Goal: Task Accomplishment & Management: Use online tool/utility

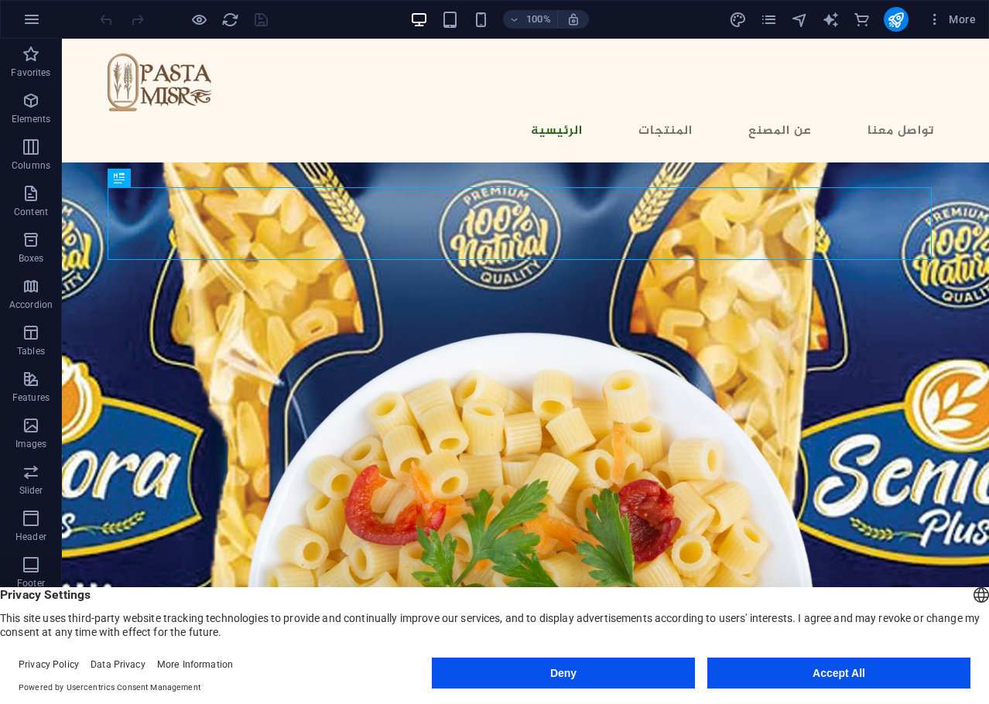
click at [814, 666] on button "Accept All" at bounding box center [838, 673] width 263 height 31
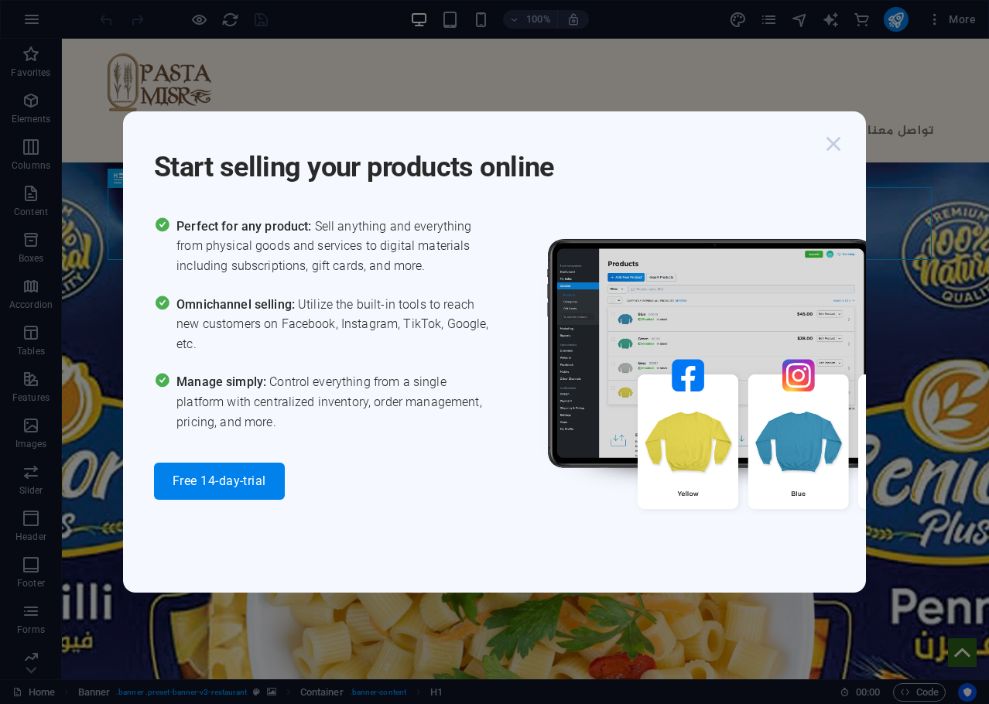
click at [836, 147] on icon "button" at bounding box center [833, 144] width 28 height 28
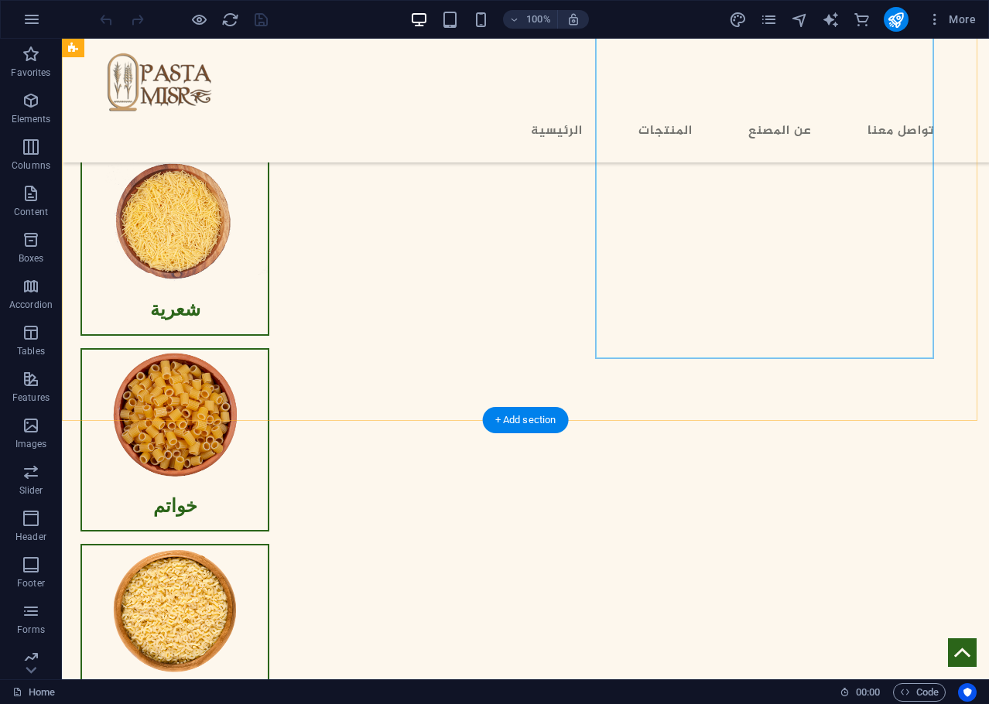
scroll to position [1702, 0]
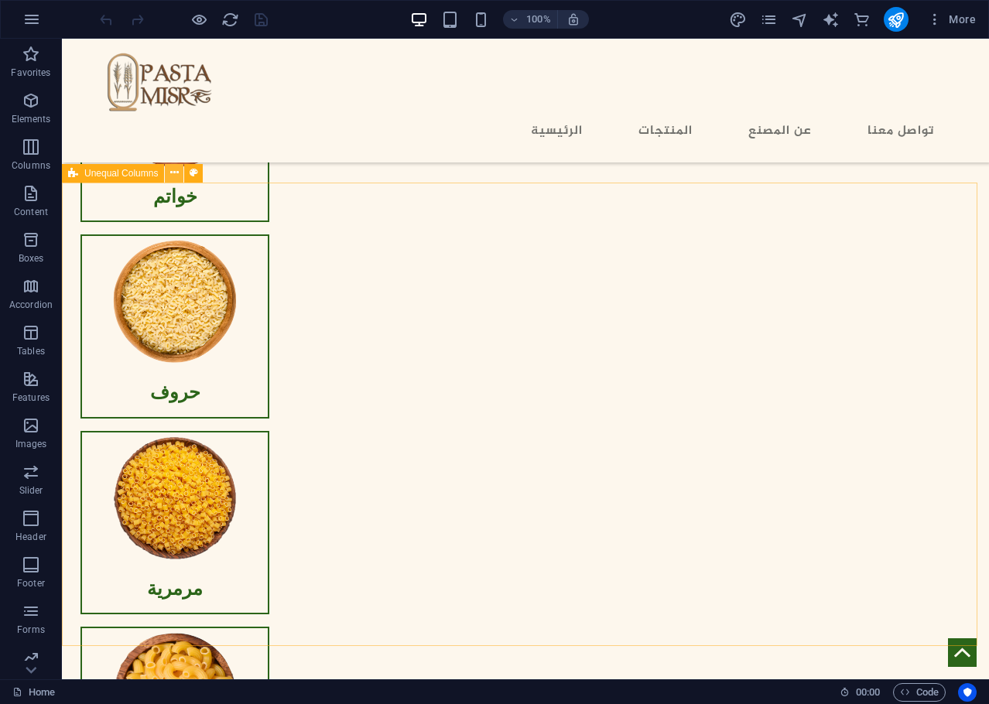
click at [173, 177] on icon at bounding box center [174, 173] width 9 height 16
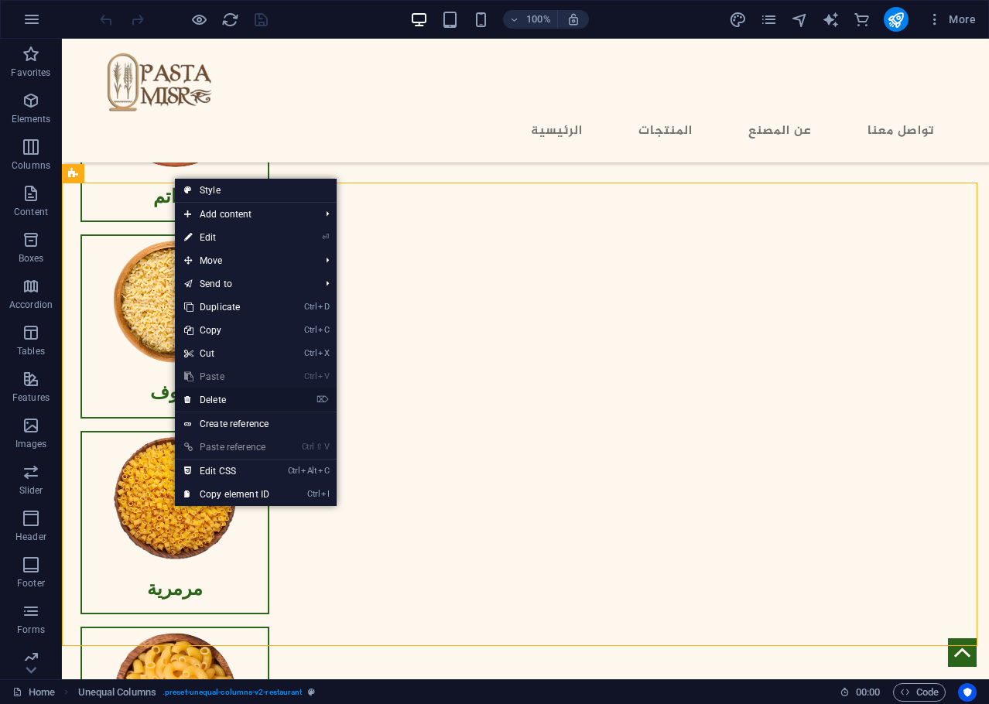
click at [239, 402] on link "⌦ Delete" at bounding box center [227, 399] width 104 height 23
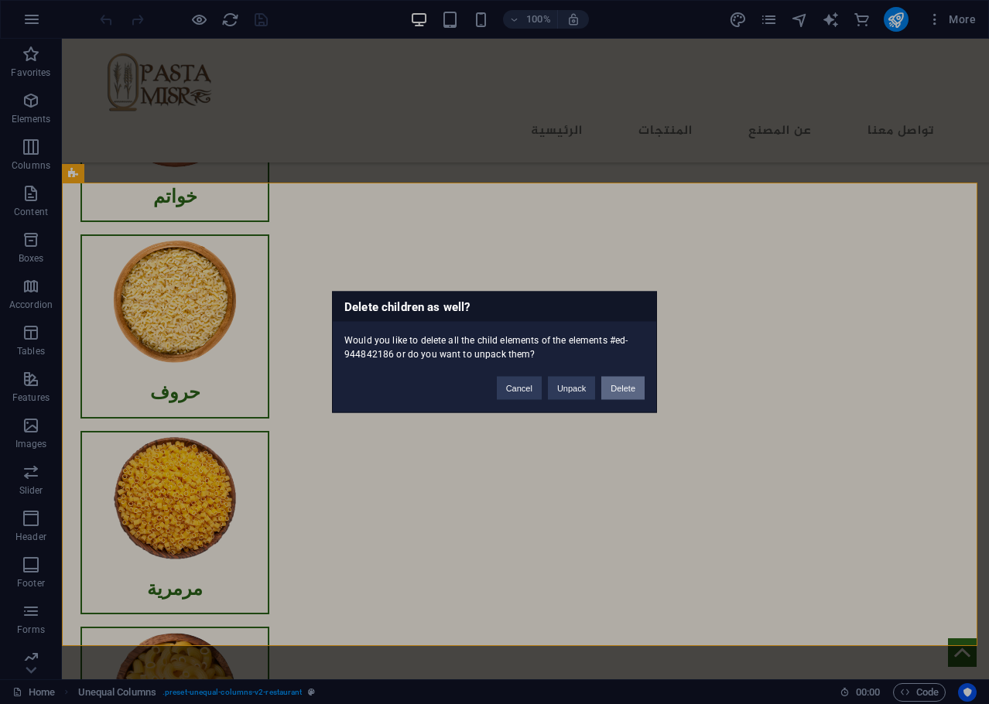
click at [611, 384] on button "Delete" at bounding box center [622, 388] width 43 height 23
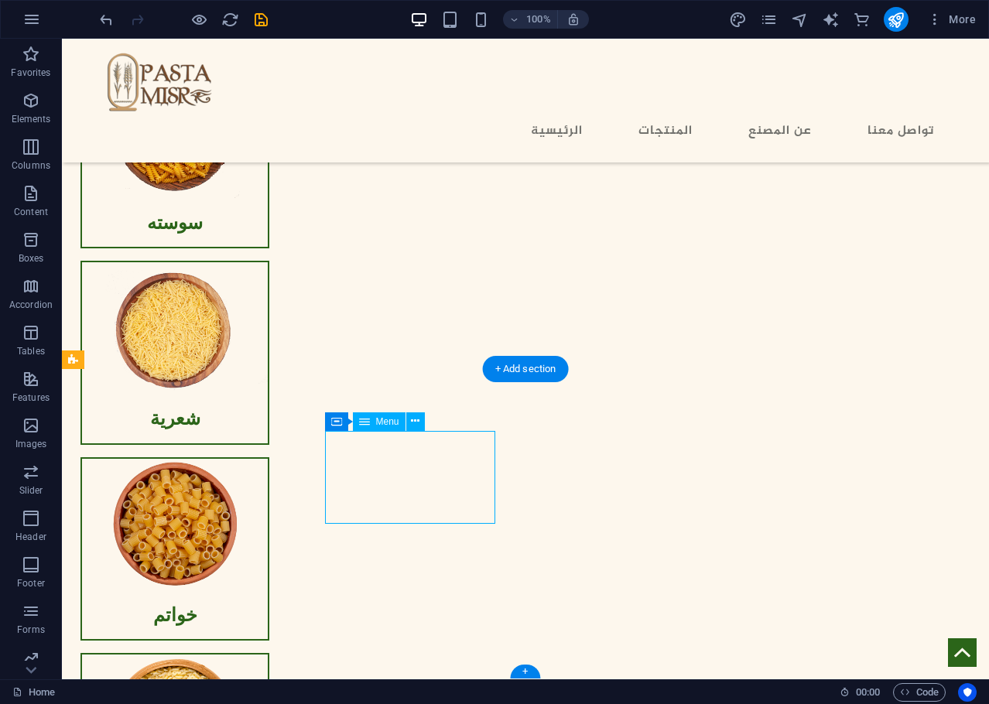
select select
select select "1"
select select
select select "2"
select select
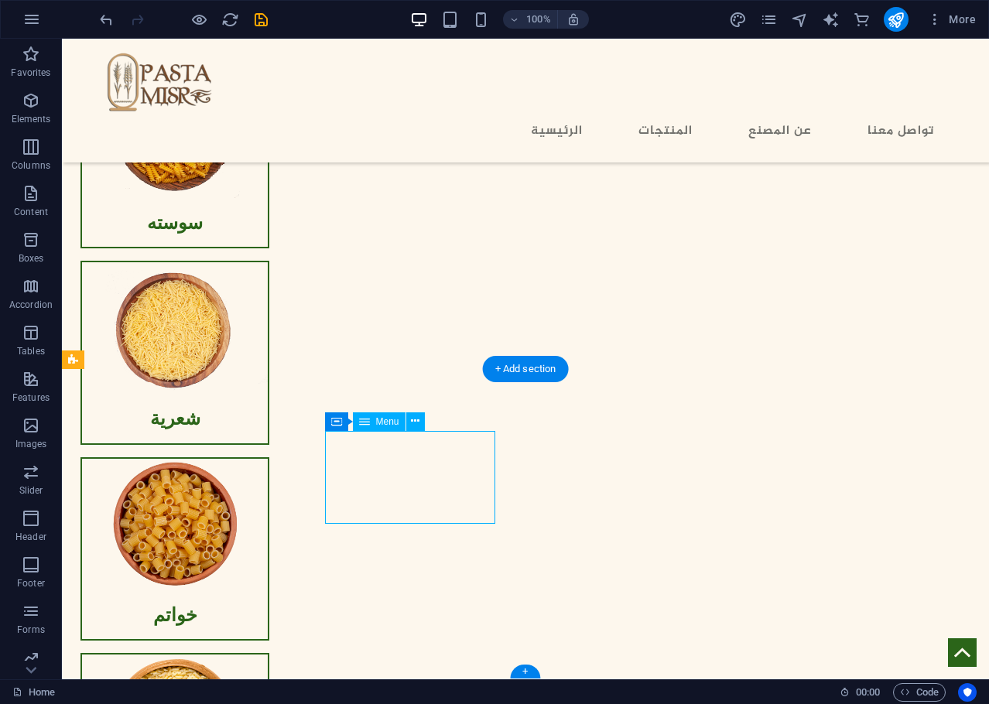
select select "3"
select select
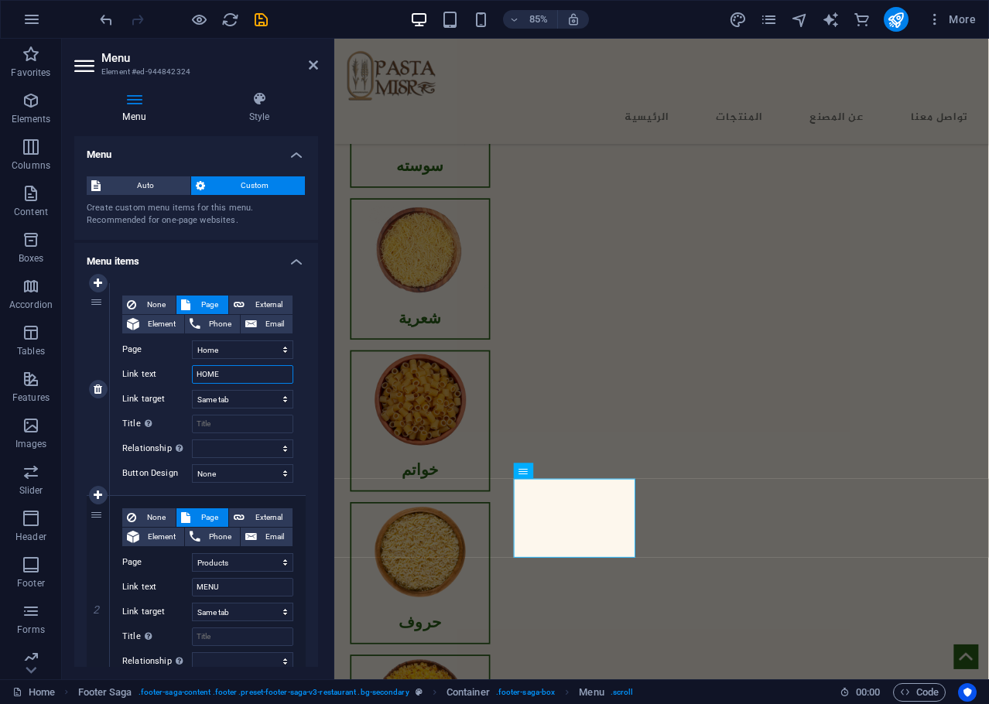
click at [223, 373] on input "HOME" at bounding box center [242, 374] width 101 height 19
type input "ال"
select select
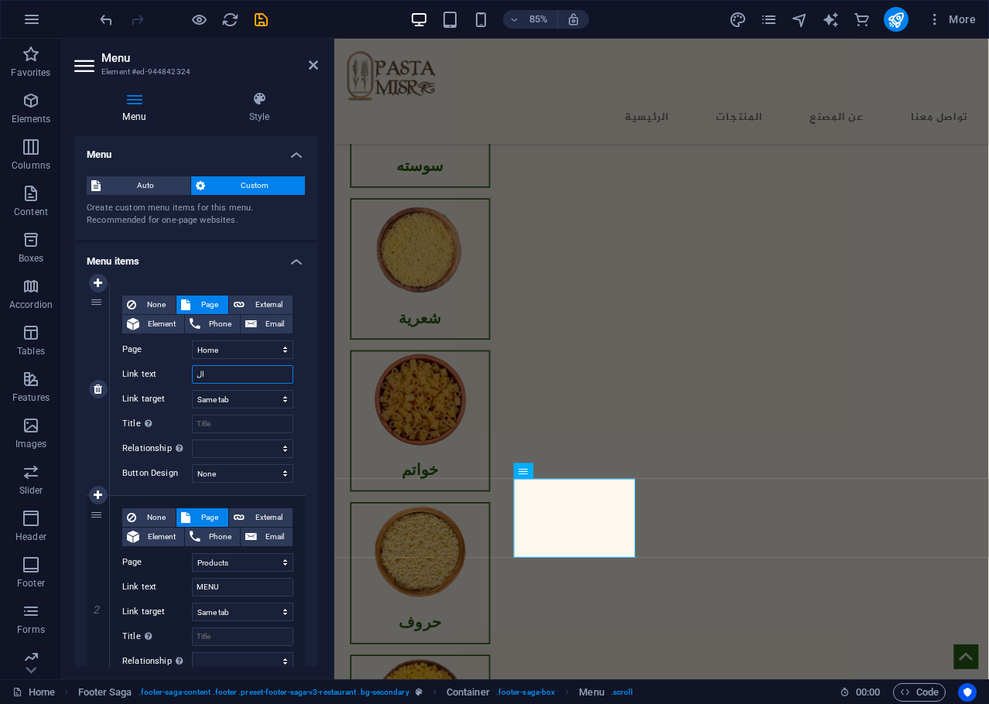
select select
type input "الر"
select select
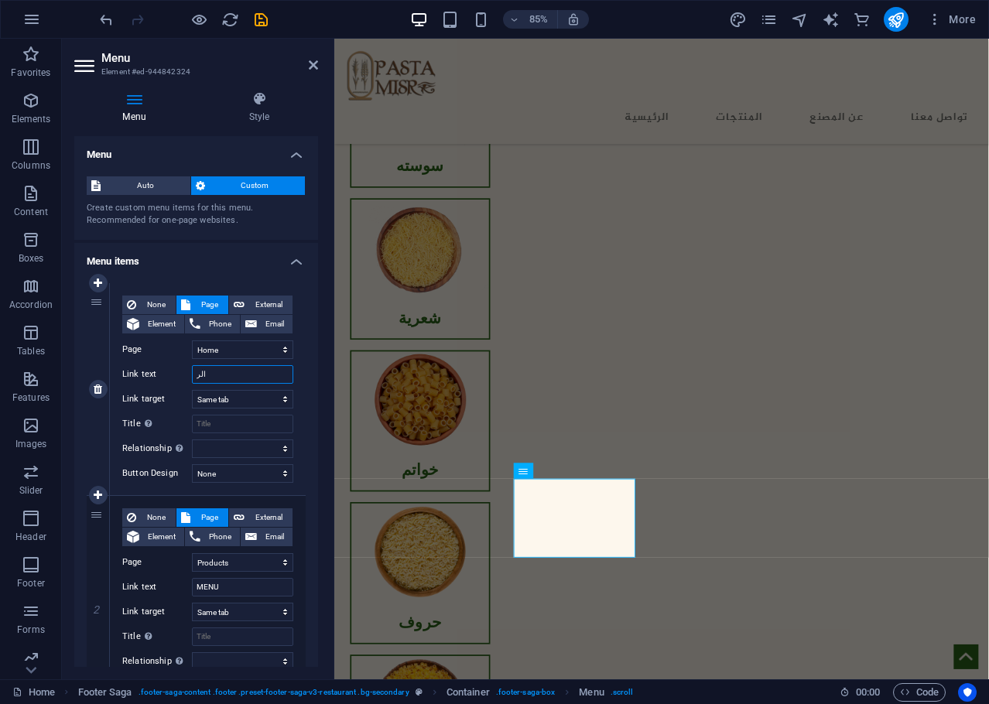
select select
type input "الرئيسية"
select select
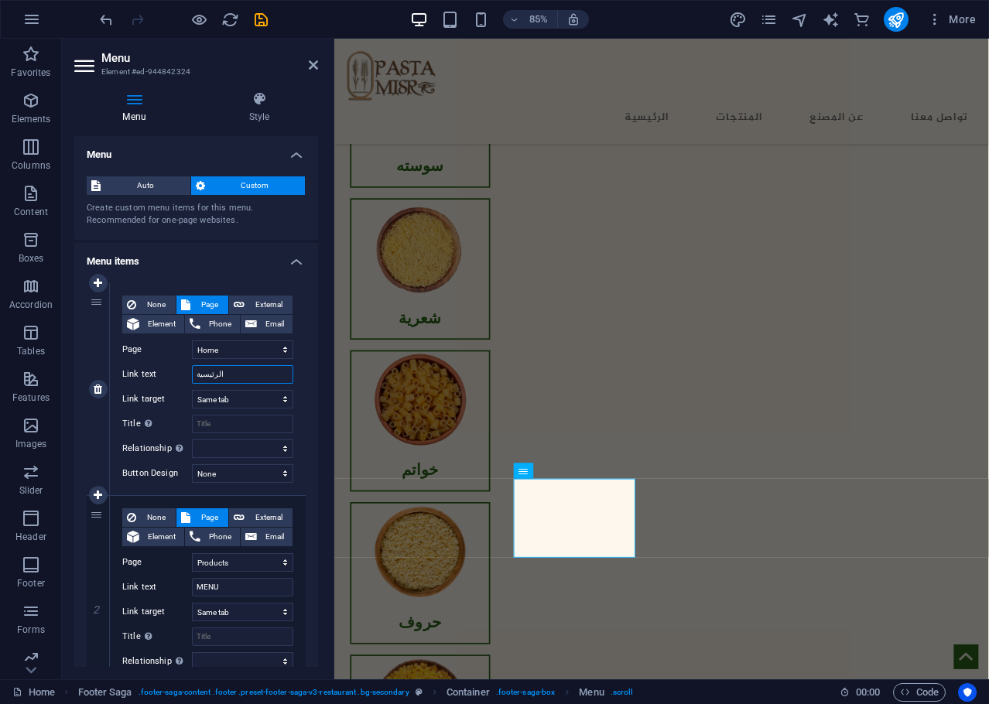
select select
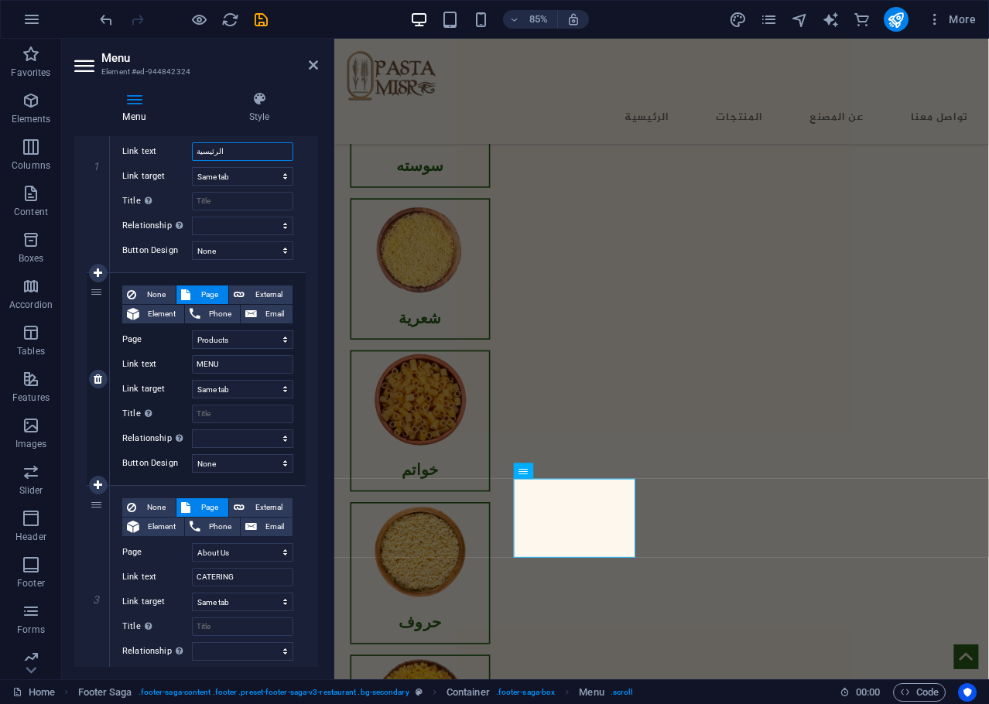
scroll to position [232, 0]
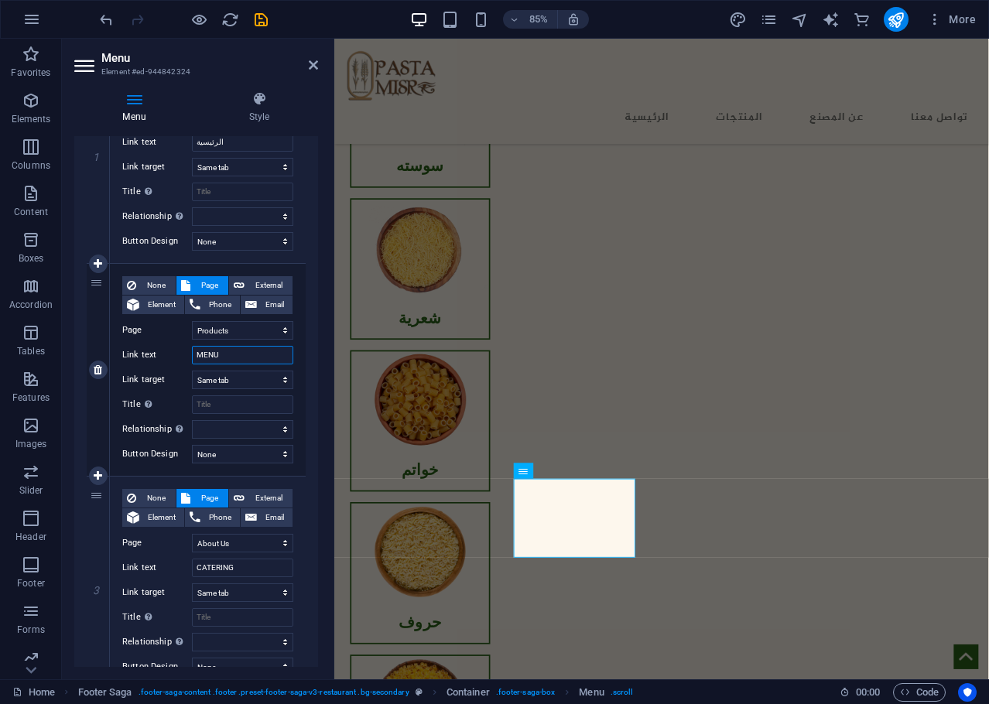
drag, startPoint x: 224, startPoint y: 355, endPoint x: 151, endPoint y: 357, distance: 72.8
click at [151, 357] on div "Link text MENU" at bounding box center [207, 355] width 171 height 19
click at [231, 356] on input "Link text" at bounding box center [242, 355] width 101 height 19
select select
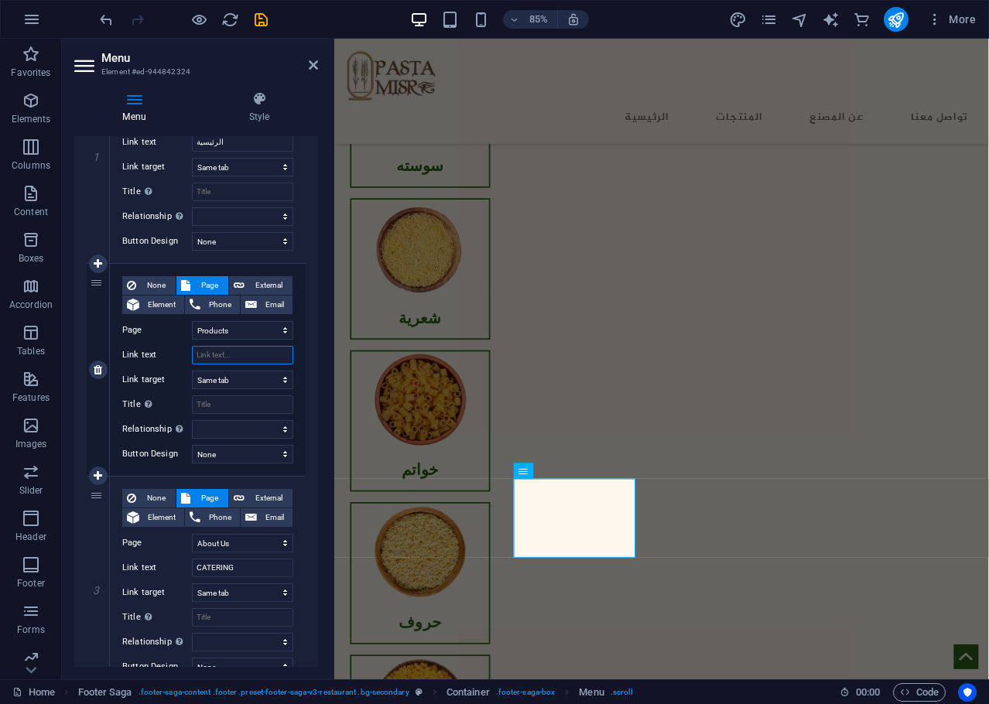
select select
click at [231, 356] on input "Link text" at bounding box center [242, 355] width 101 height 19
type input "المنتجات"
select select
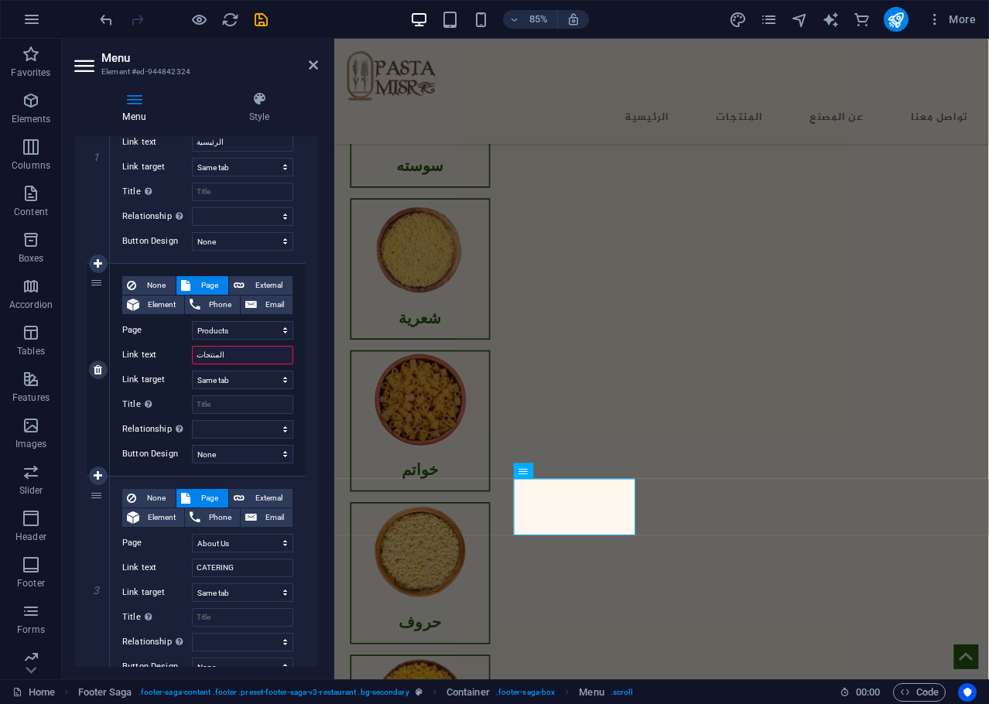
select select
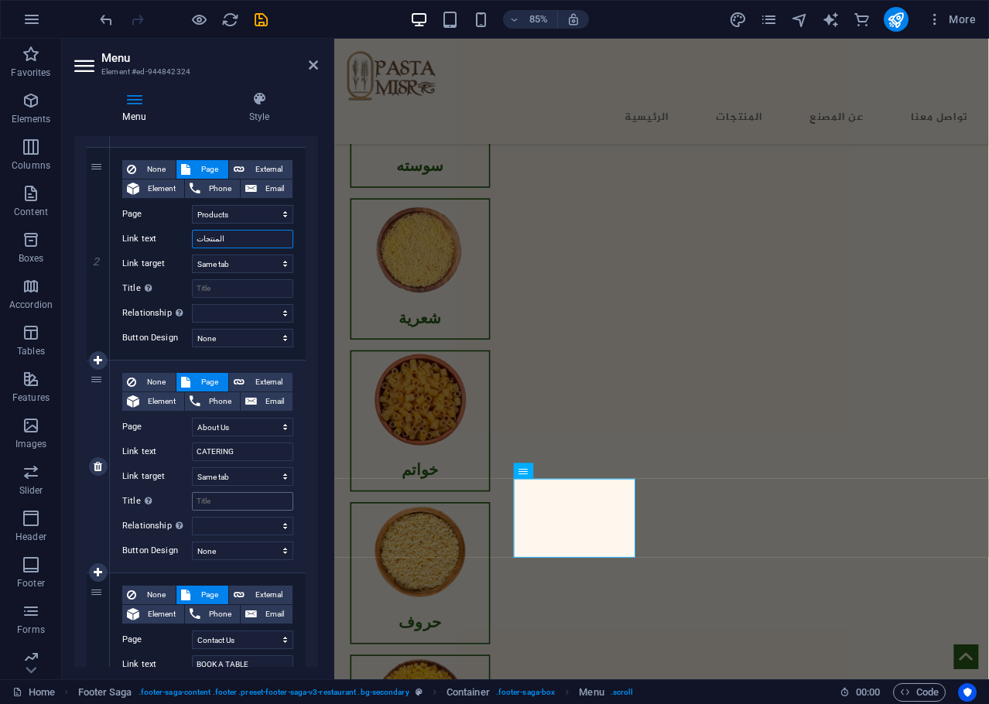
scroll to position [387, 0]
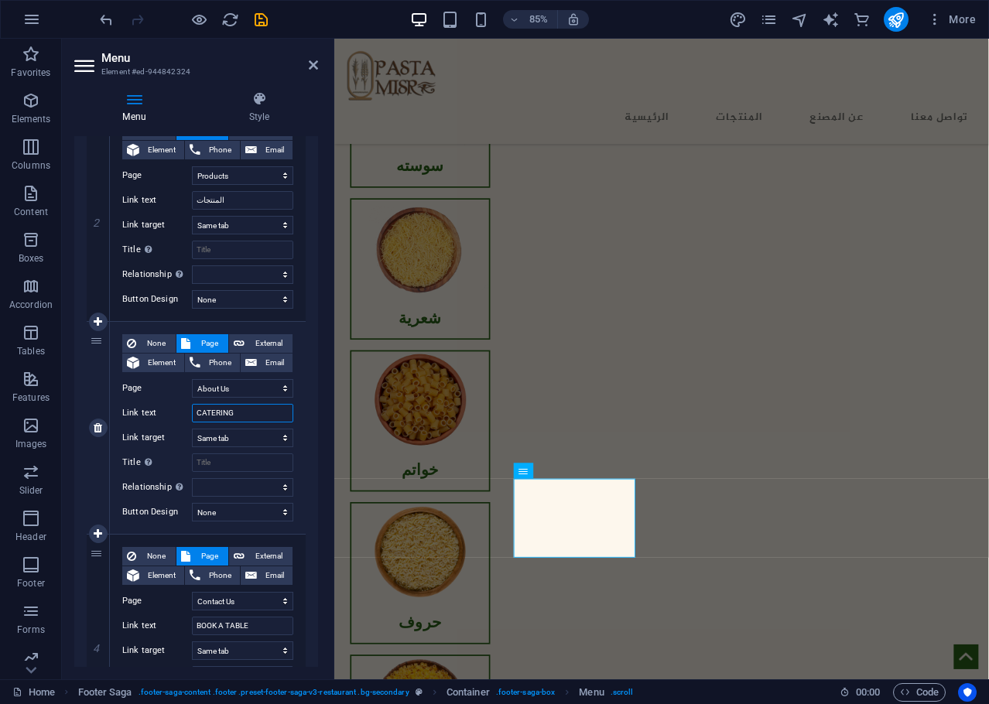
click at [236, 406] on input "CATERING" at bounding box center [242, 413] width 101 height 19
select select
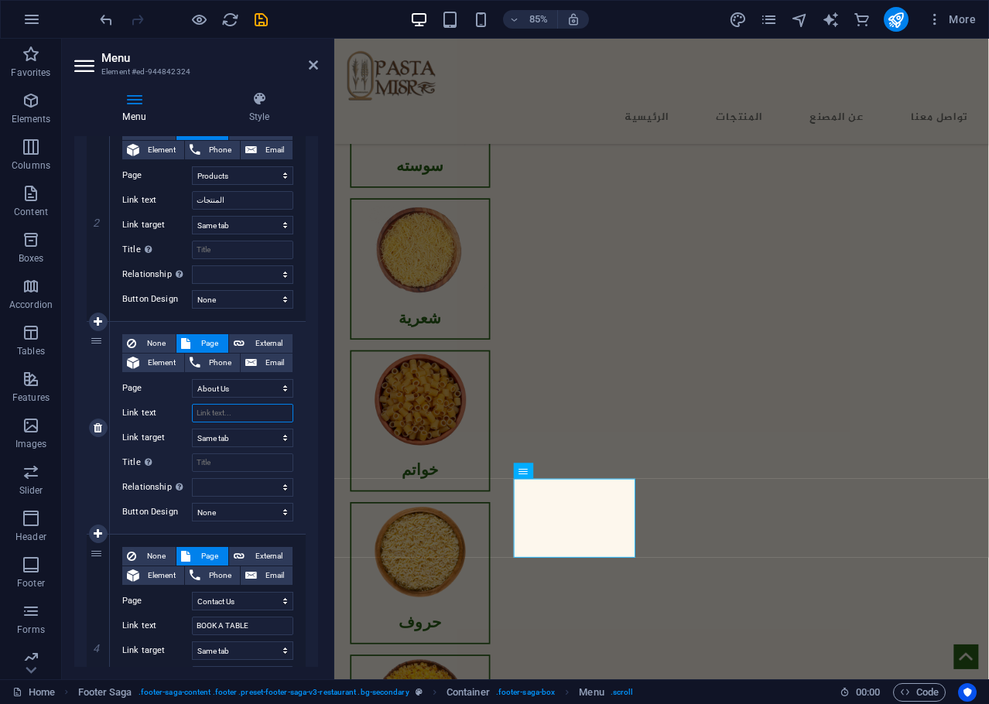
select select
click at [236, 415] on input "Link text" at bounding box center [242, 413] width 101 height 19
type input "عن المصنع"
select select
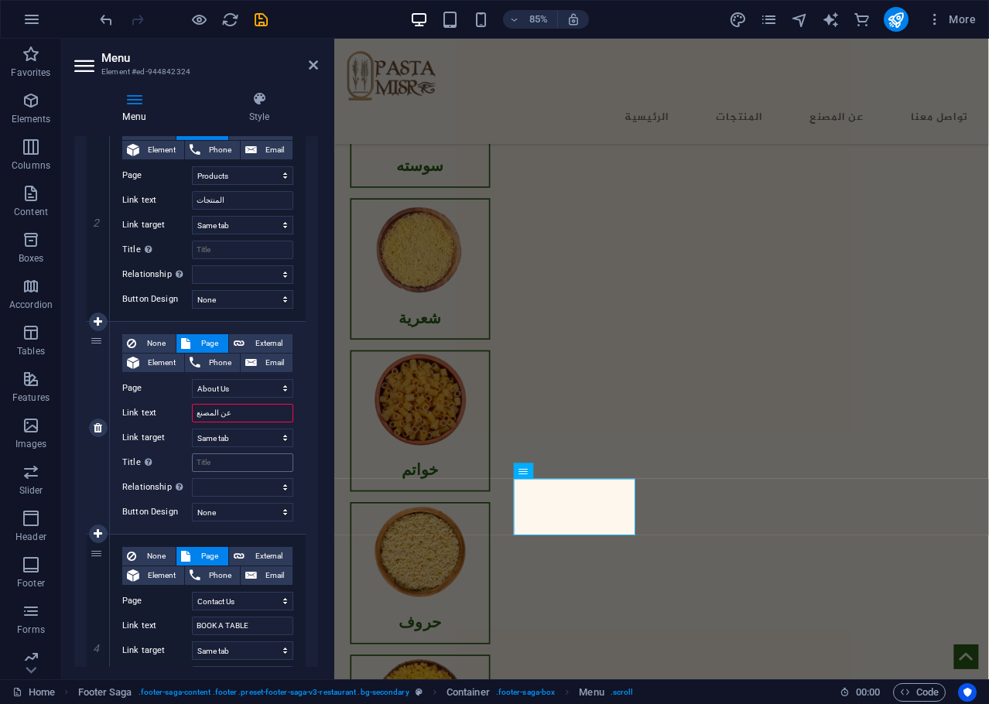
select select
click at [312, 413] on div "1 None Page External Element Phone Email Page Home Products About Us Contact Us…" at bounding box center [196, 321] width 244 height 875
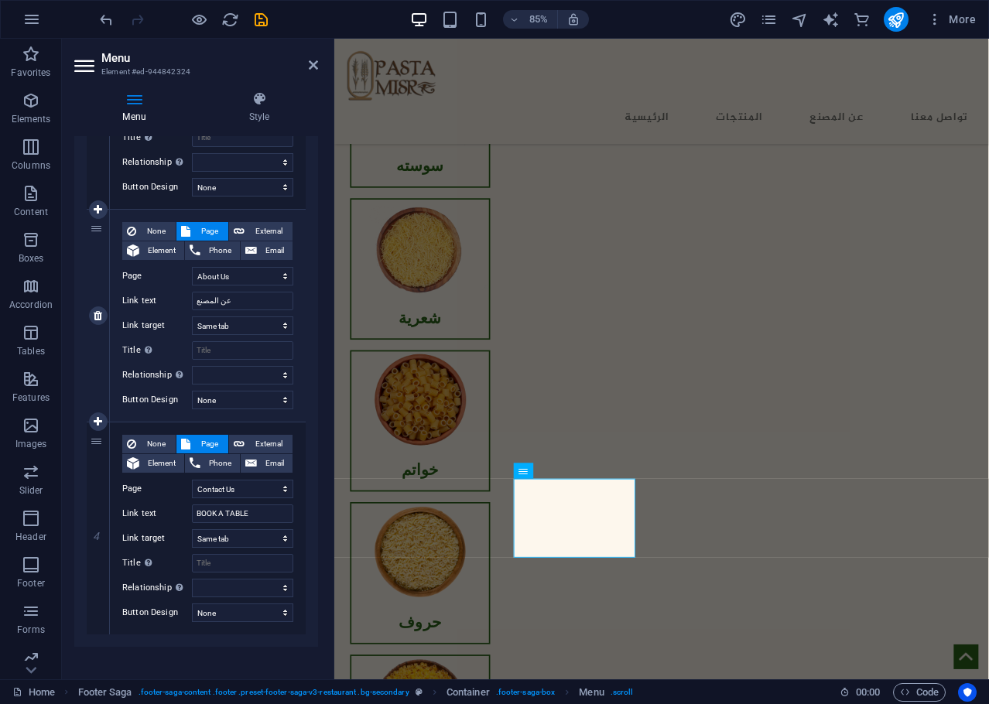
scroll to position [510, 0]
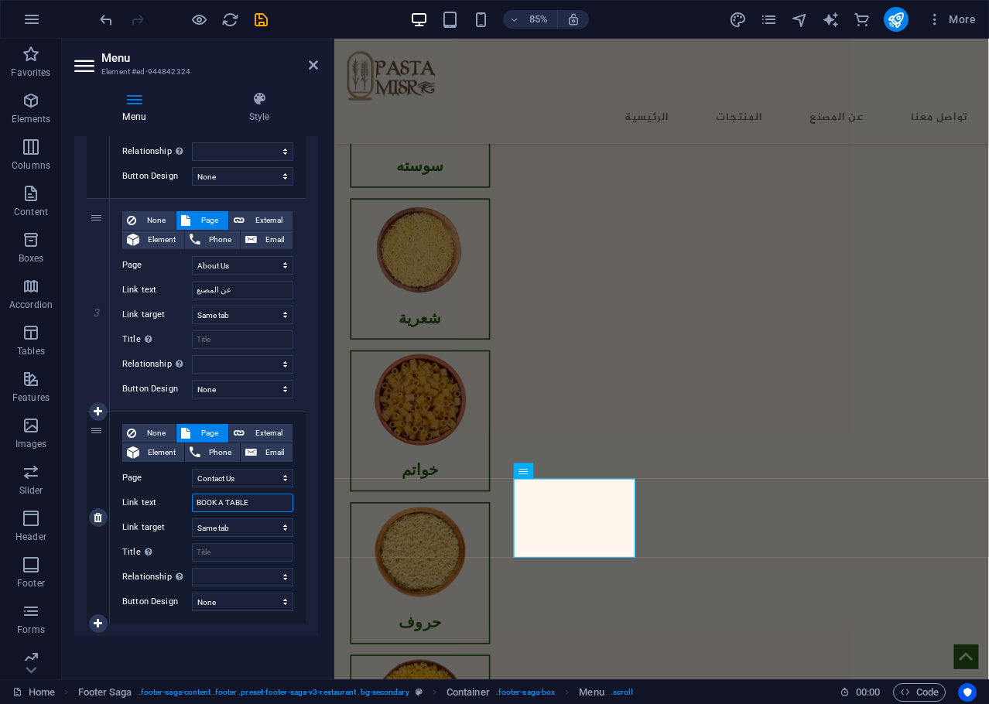
click at [258, 505] on input "BOOK A TABLE" at bounding box center [242, 503] width 101 height 19
click at [258, 508] on input "Link text" at bounding box center [242, 503] width 101 height 19
select select
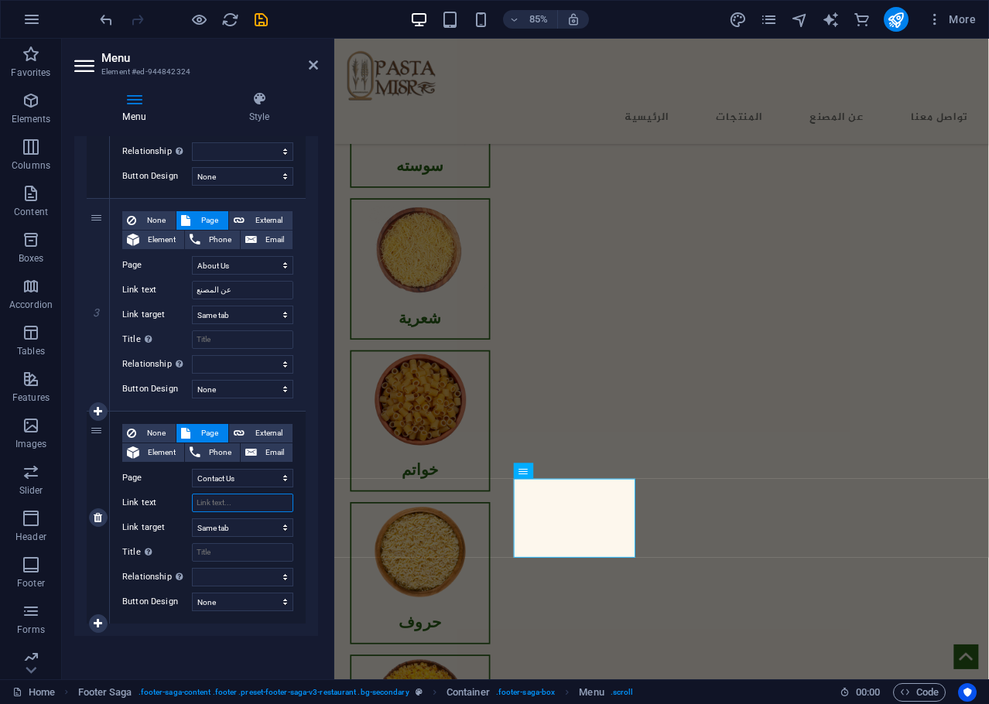
select select
type input "تواصل معنا"
select select
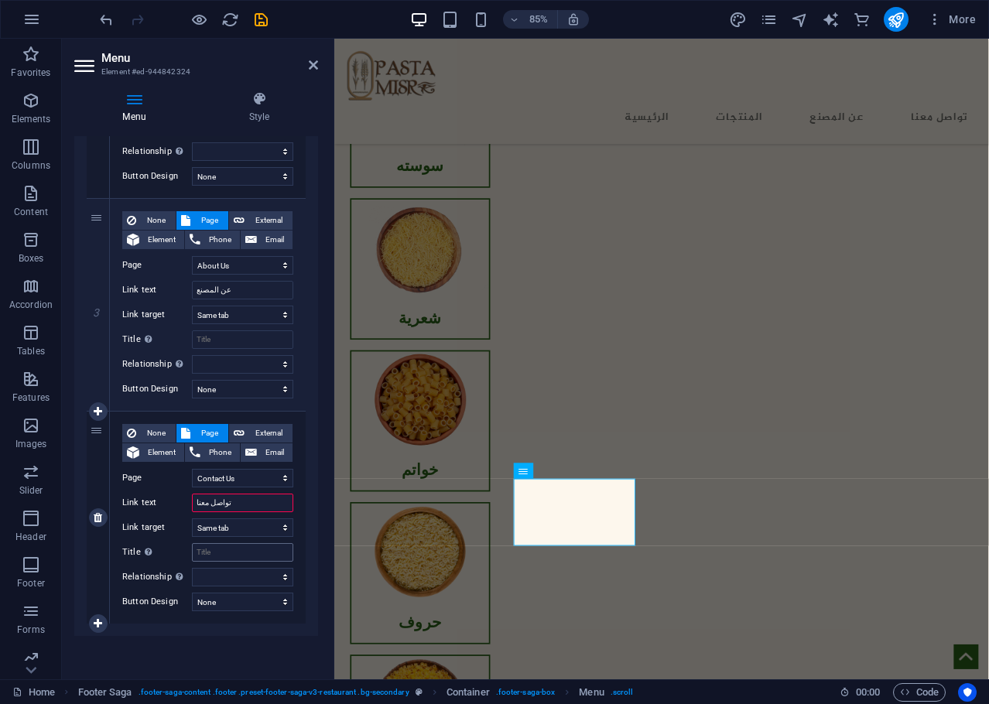
select select
click at [258, 601] on select "None Default Primary Secondary" at bounding box center [242, 602] width 101 height 19
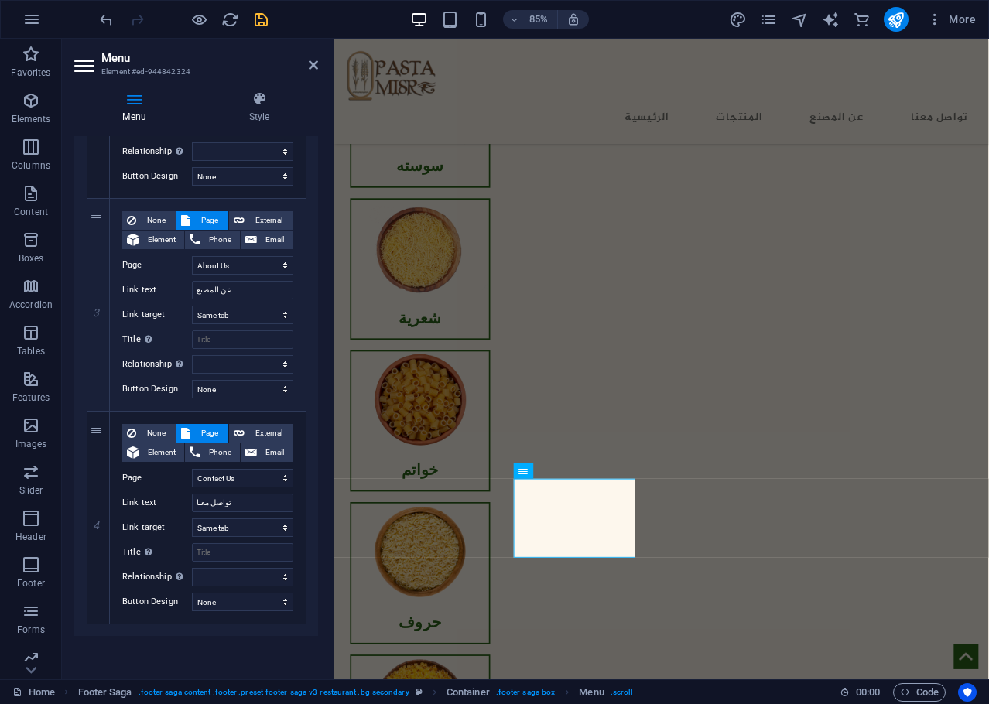
click at [260, 18] on icon "save" at bounding box center [261, 20] width 18 height 18
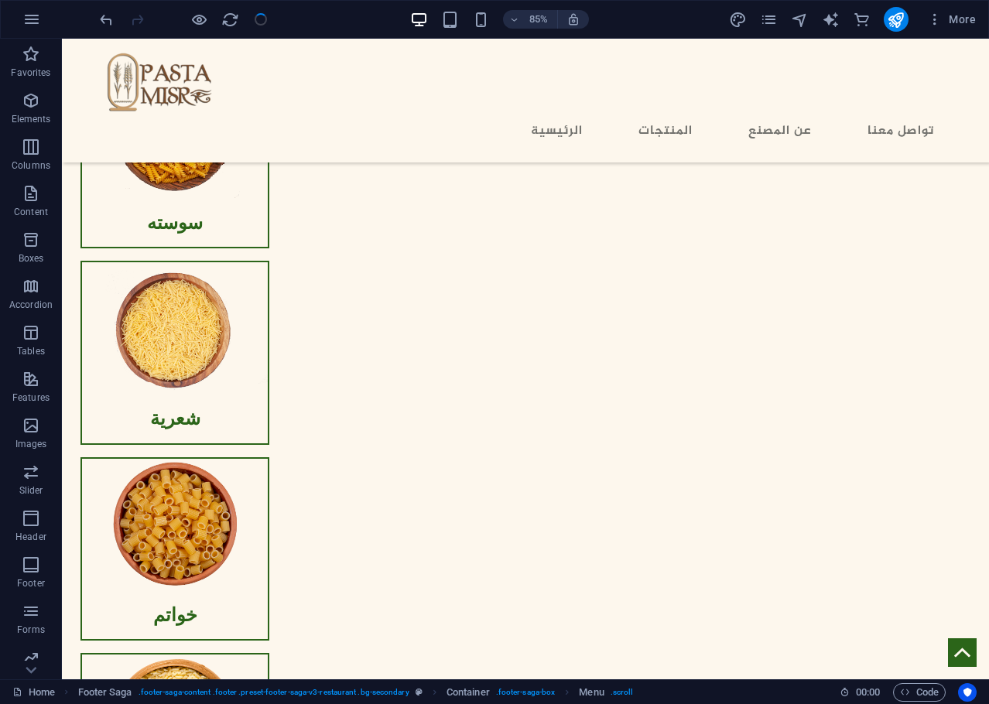
scroll to position [1516, 0]
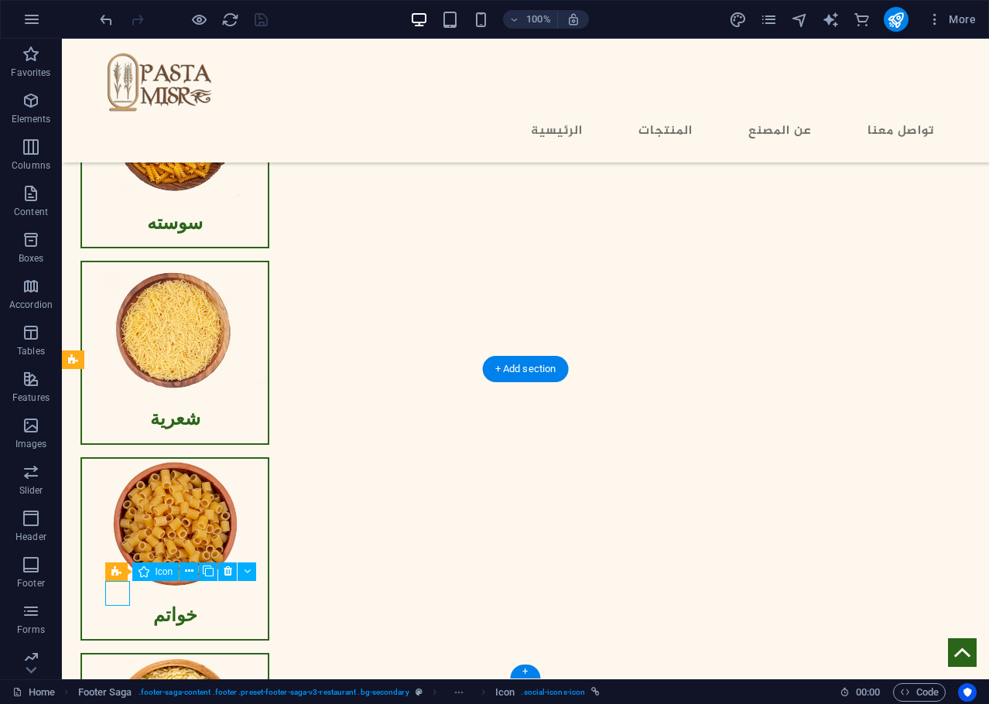
select select "xMidYMid"
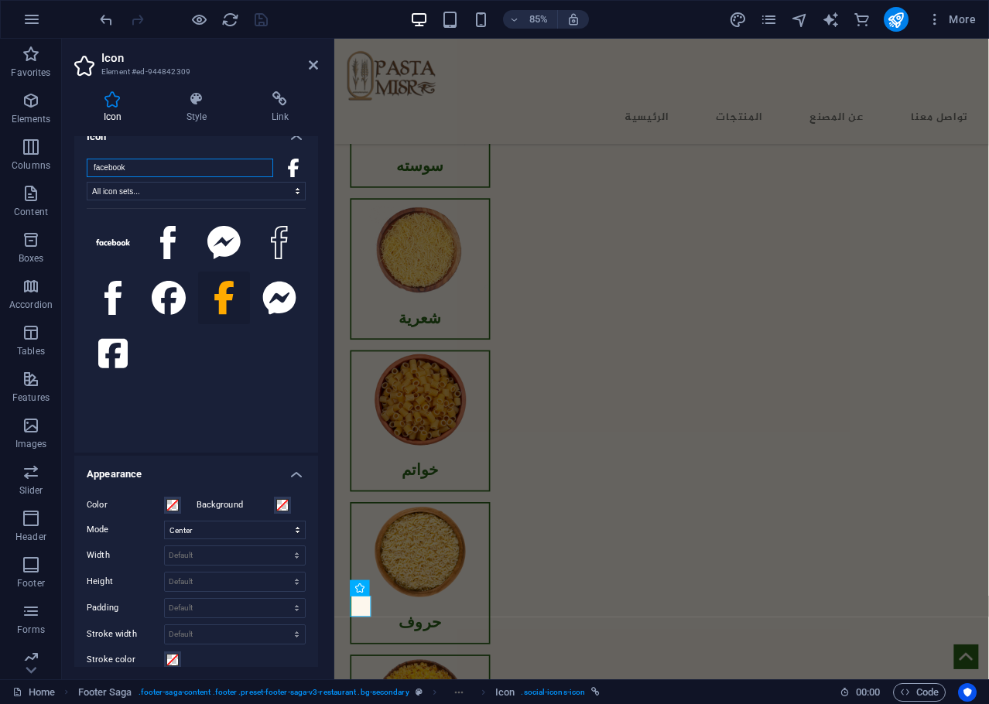
scroll to position [0, 0]
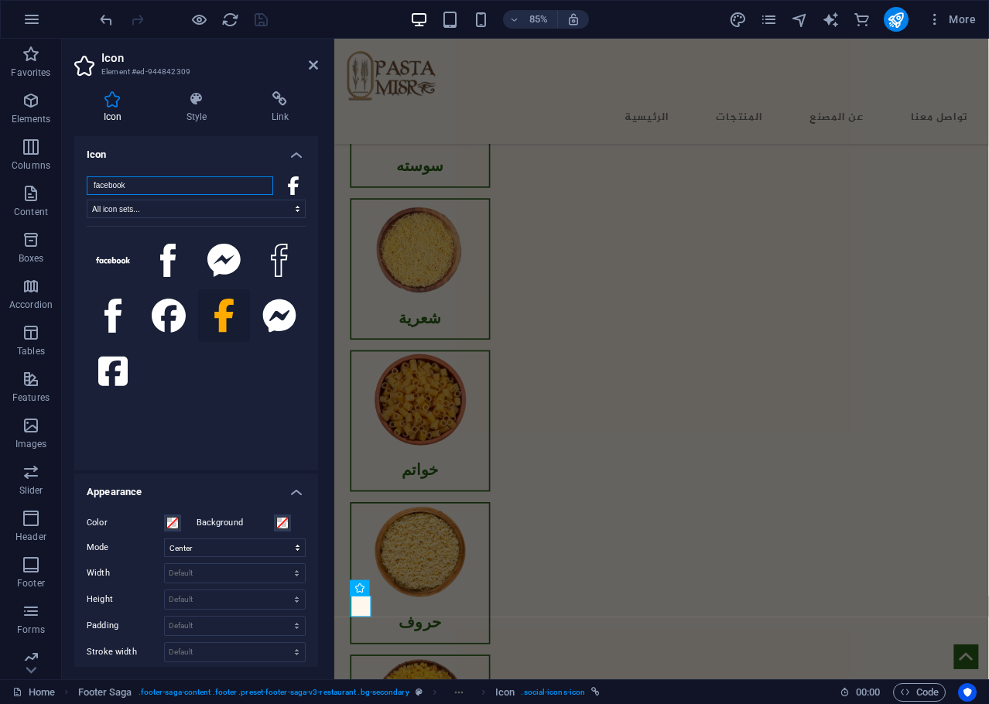
click at [169, 188] on input "facebook" at bounding box center [180, 185] width 186 height 19
click at [271, 94] on icon at bounding box center [280, 98] width 76 height 15
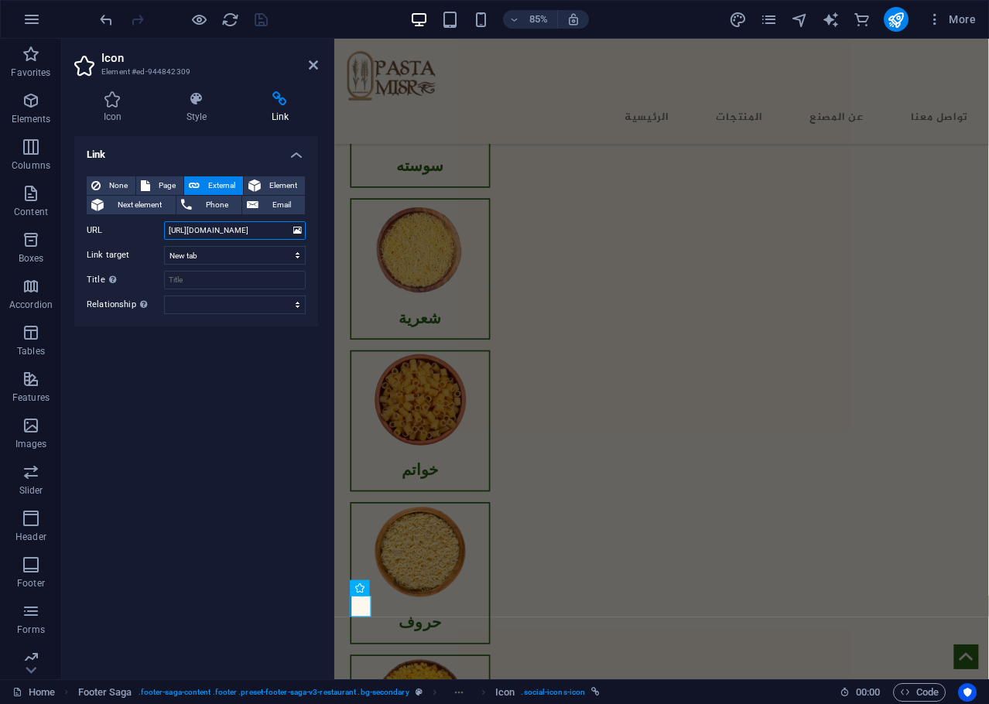
click at [257, 231] on input "[URL][DOMAIN_NAME]" at bounding box center [235, 230] width 142 height 19
drag, startPoint x: 193, startPoint y: 229, endPoint x: 126, endPoint y: 237, distance: 67.8
click at [126, 237] on div "URL [URL][DOMAIN_NAME]" at bounding box center [196, 230] width 219 height 19
click at [208, 234] on input "[URL][DOMAIN_NAME]" at bounding box center [235, 230] width 142 height 19
click at [203, 230] on input "[URL][DOMAIN_NAME]" at bounding box center [235, 230] width 142 height 19
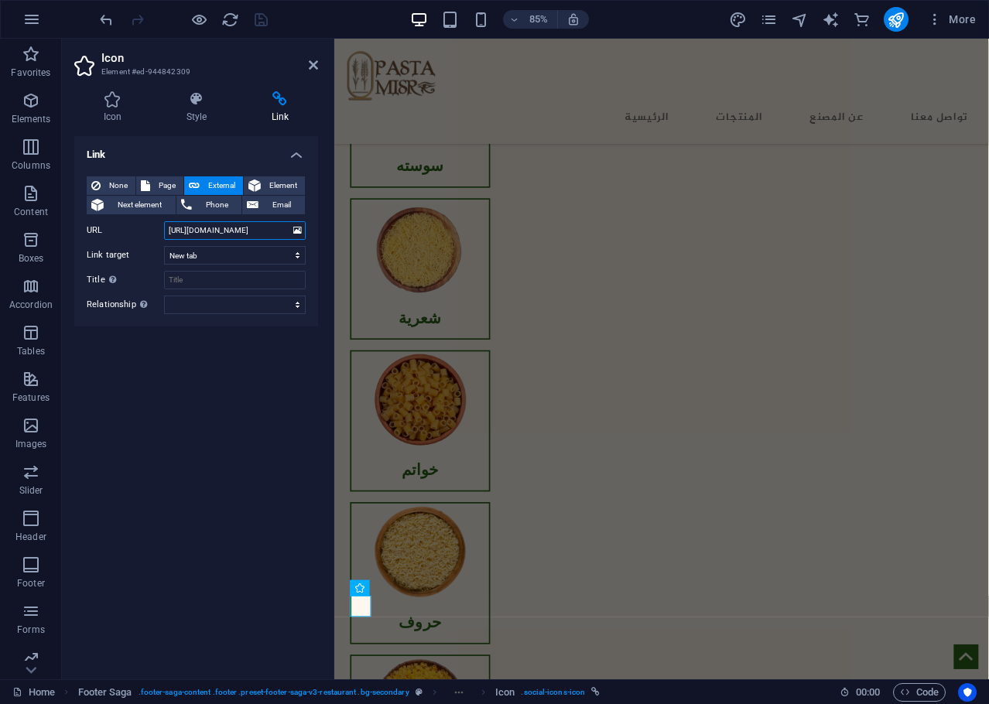
click at [203, 230] on input "[URL][DOMAIN_NAME]" at bounding box center [235, 230] width 142 height 19
type input "[URL][DOMAIN_NAME]"
click at [212, 255] on select "New tab Same tab Overlay" at bounding box center [235, 255] width 142 height 19
click at [211, 348] on div "Link None Page External Element Next element Phone Email Page Home Products Abo…" at bounding box center [196, 401] width 244 height 531
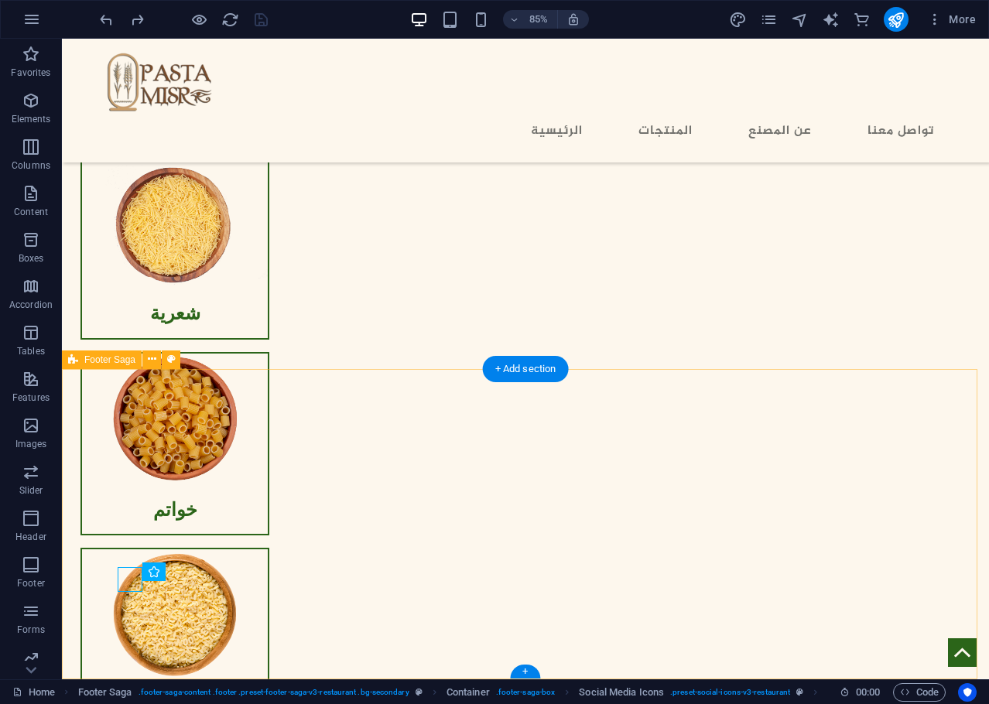
scroll to position [1516, 0]
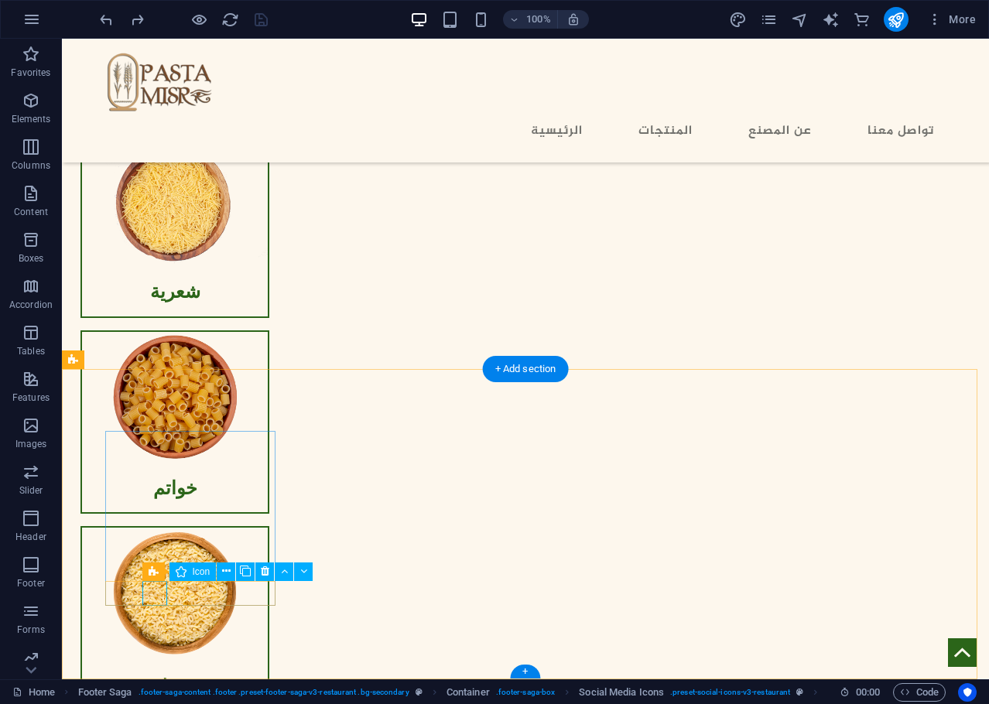
select select "xMidYMid"
select select "px"
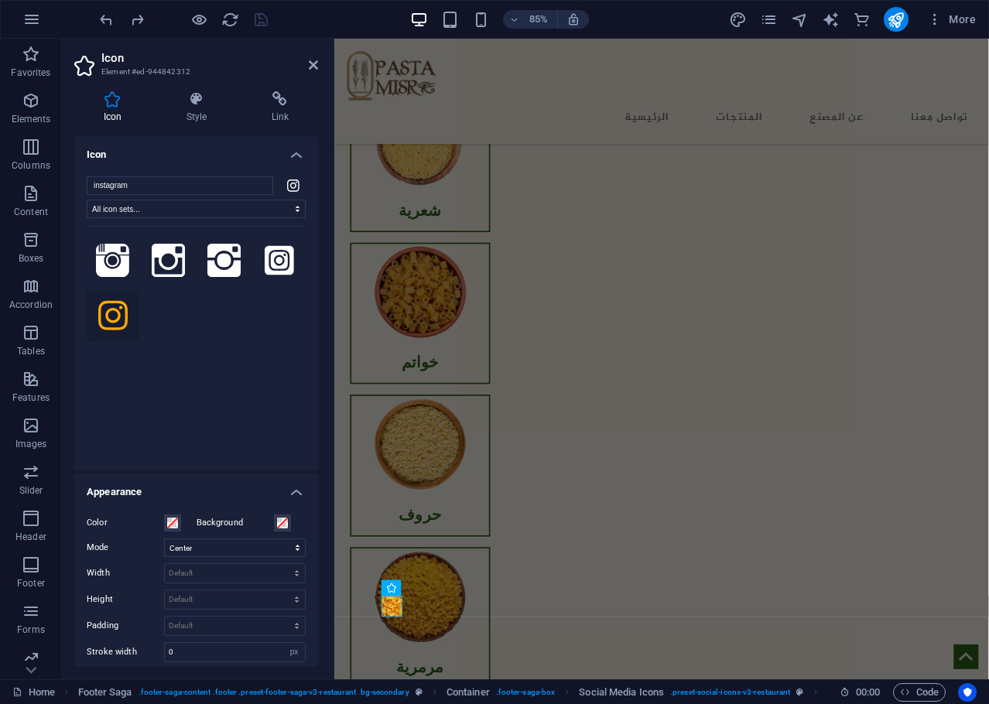
scroll to position [1389, 0]
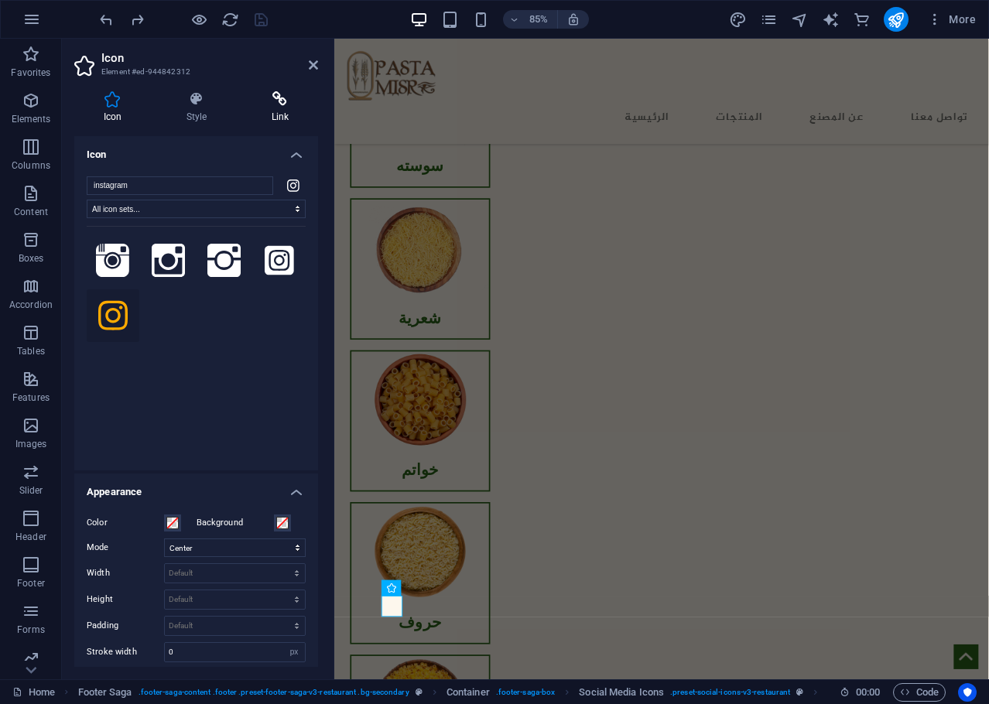
click at [281, 99] on icon at bounding box center [280, 98] width 76 height 15
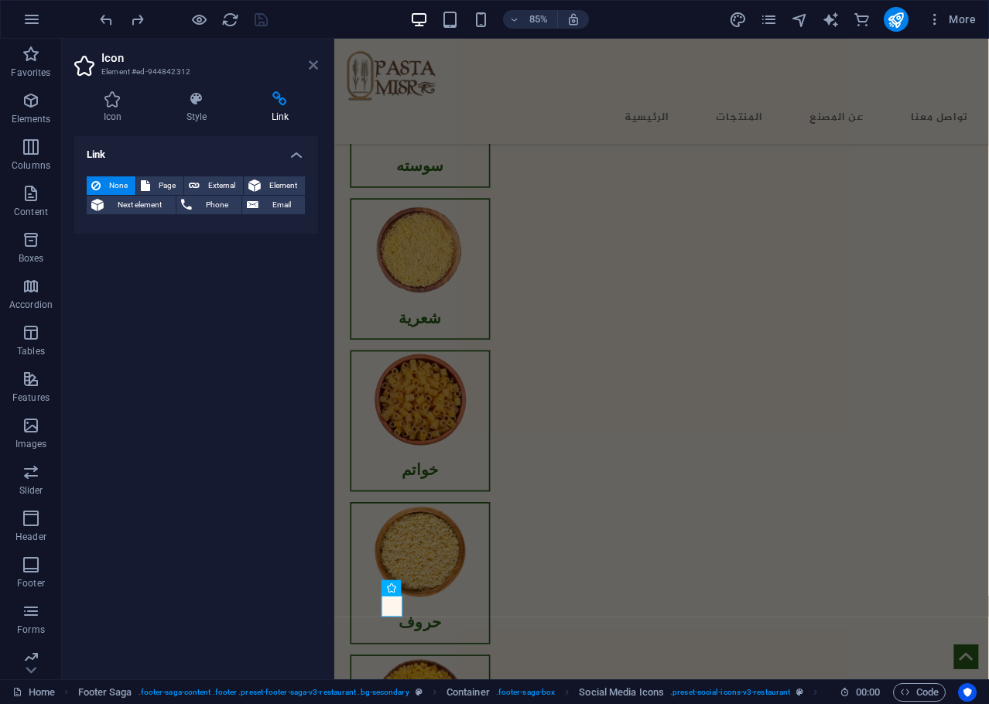
click at [313, 64] on icon at bounding box center [313, 65] width 9 height 12
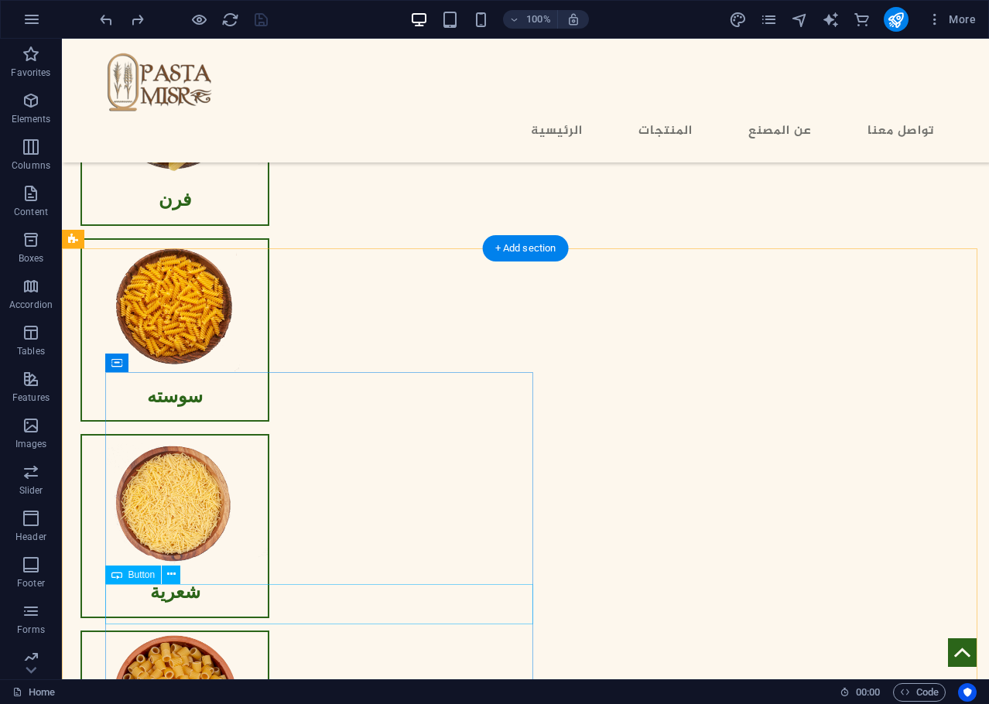
scroll to position [1238, 0]
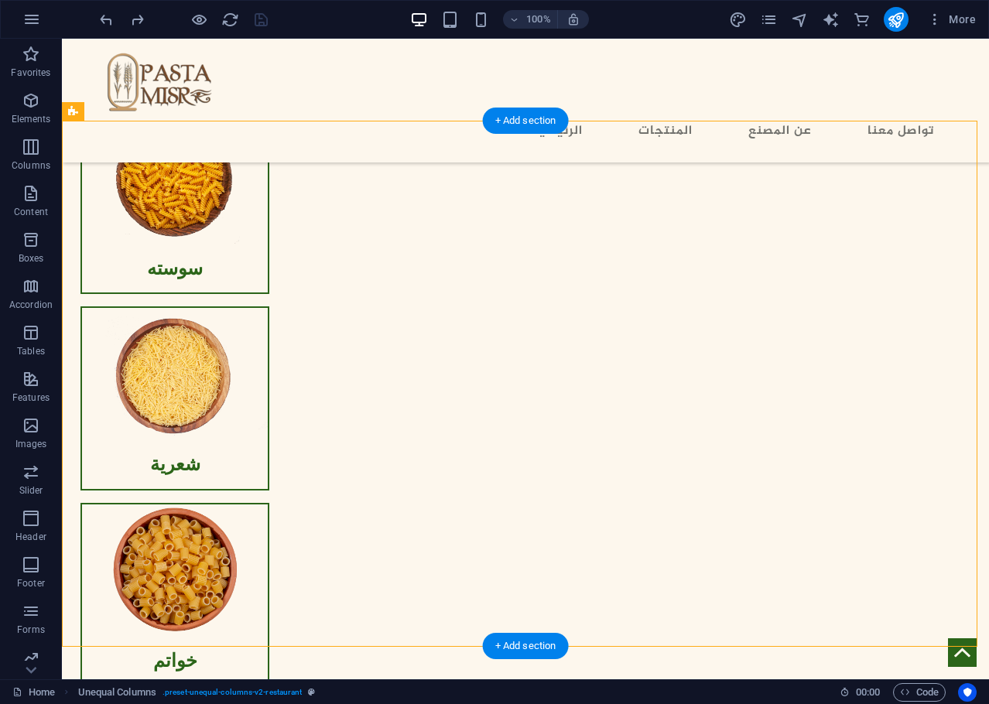
drag, startPoint x: 674, startPoint y: 269, endPoint x: 202, endPoint y: 243, distance: 472.7
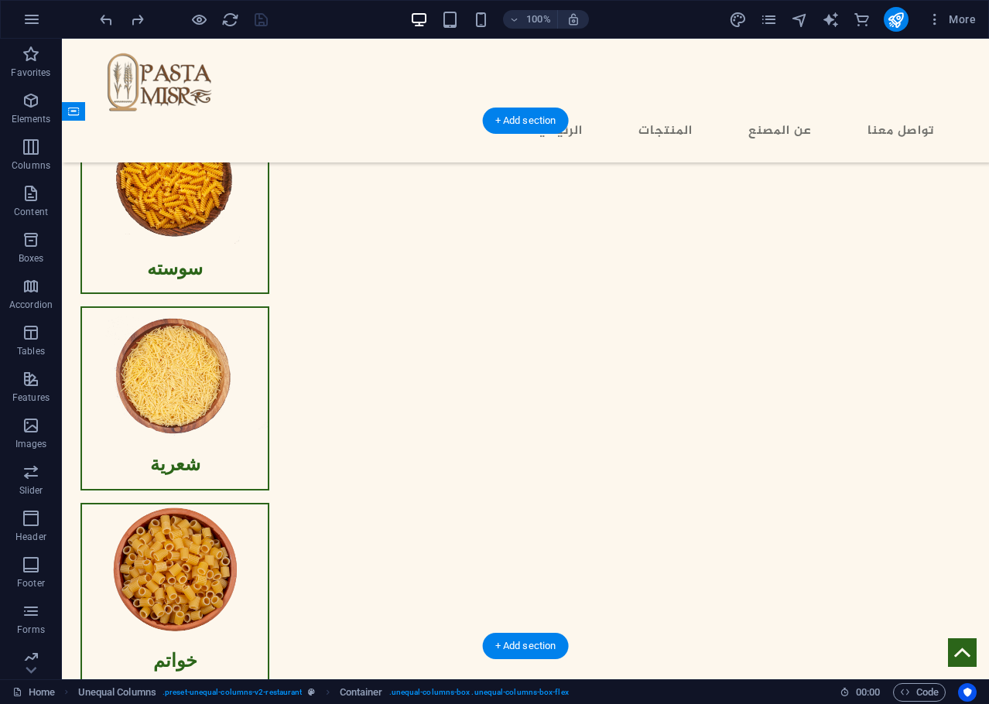
drag, startPoint x: 695, startPoint y: 276, endPoint x: 337, endPoint y: 254, distance: 358.2
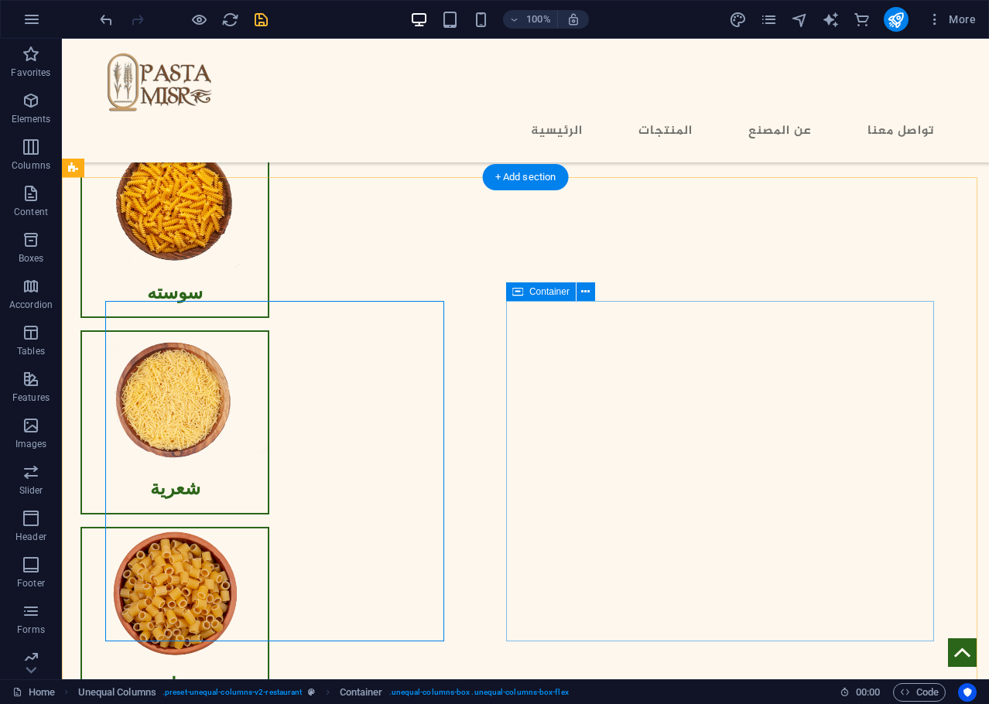
scroll to position [1315, 0]
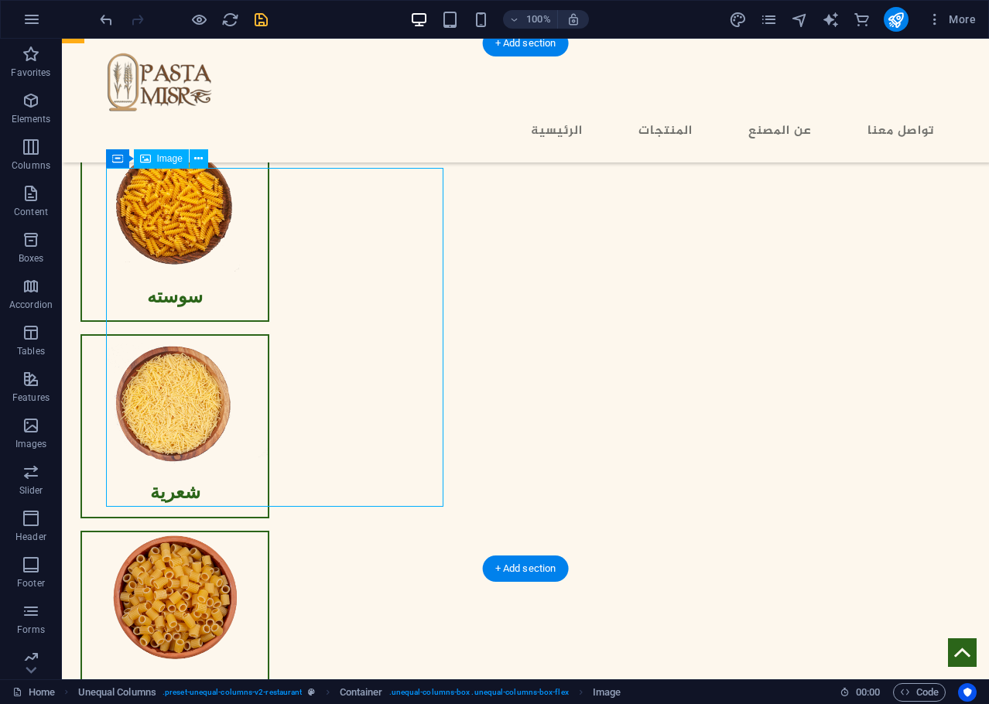
scroll to position [1389, 0]
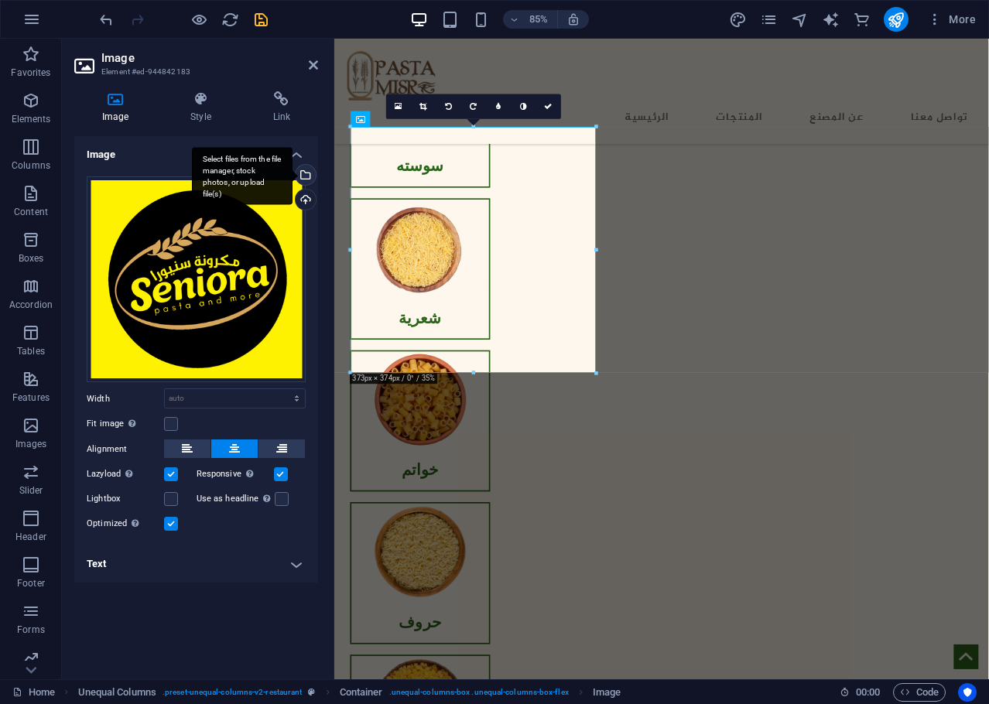
click at [292, 176] on div "Select files from the file manager, stock photos, or upload file(s)" at bounding box center [242, 176] width 101 height 58
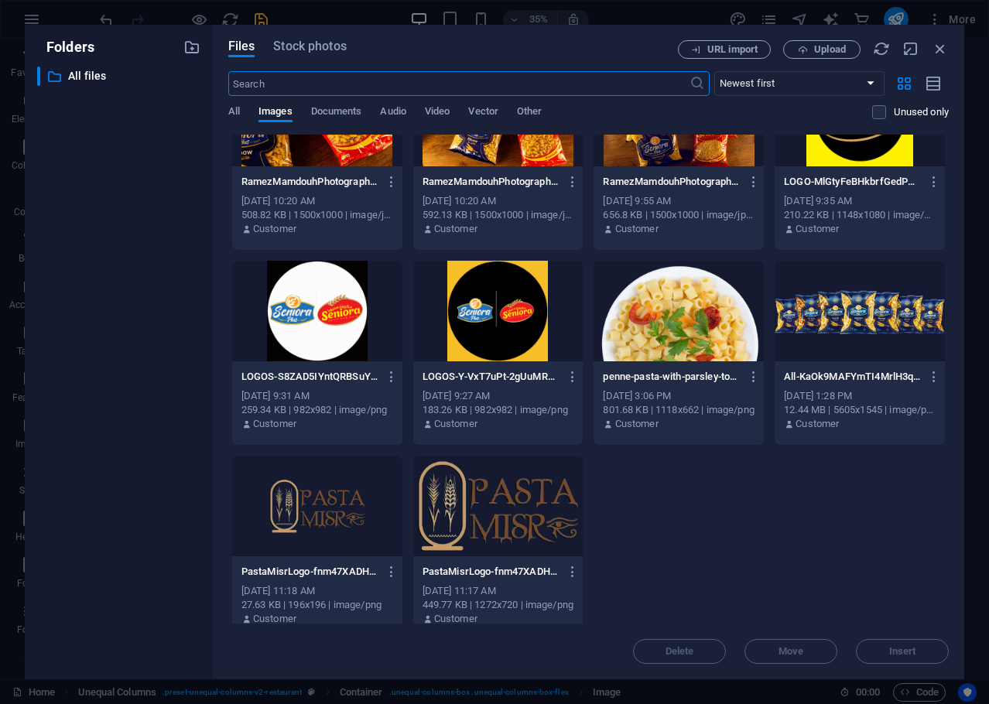
scroll to position [1452, 0]
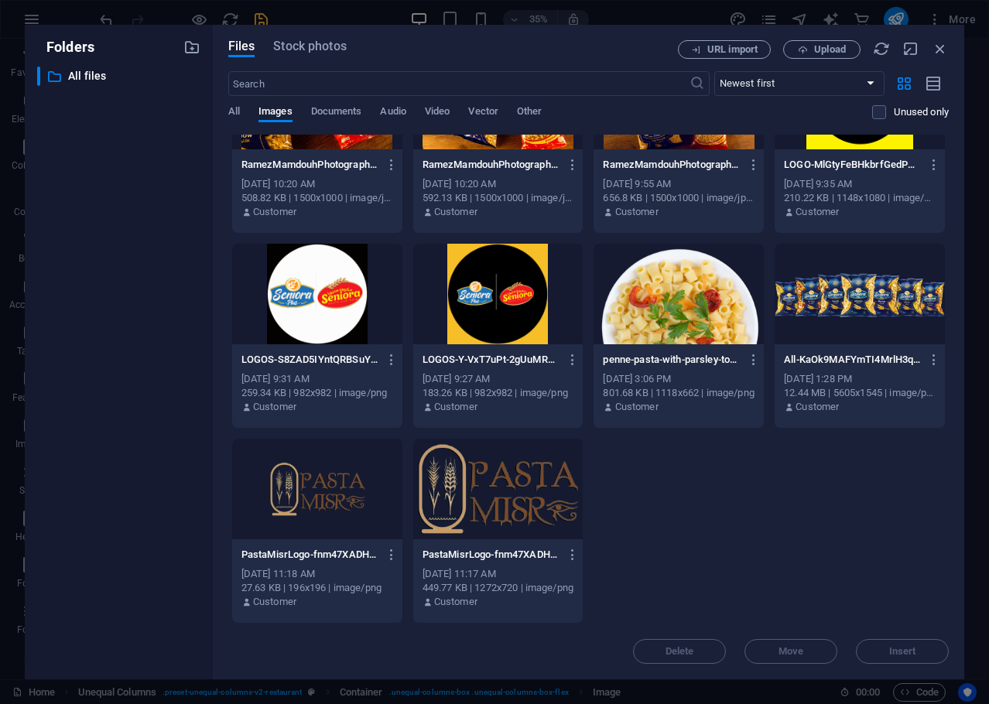
click at [523, 511] on div at bounding box center [498, 489] width 170 height 101
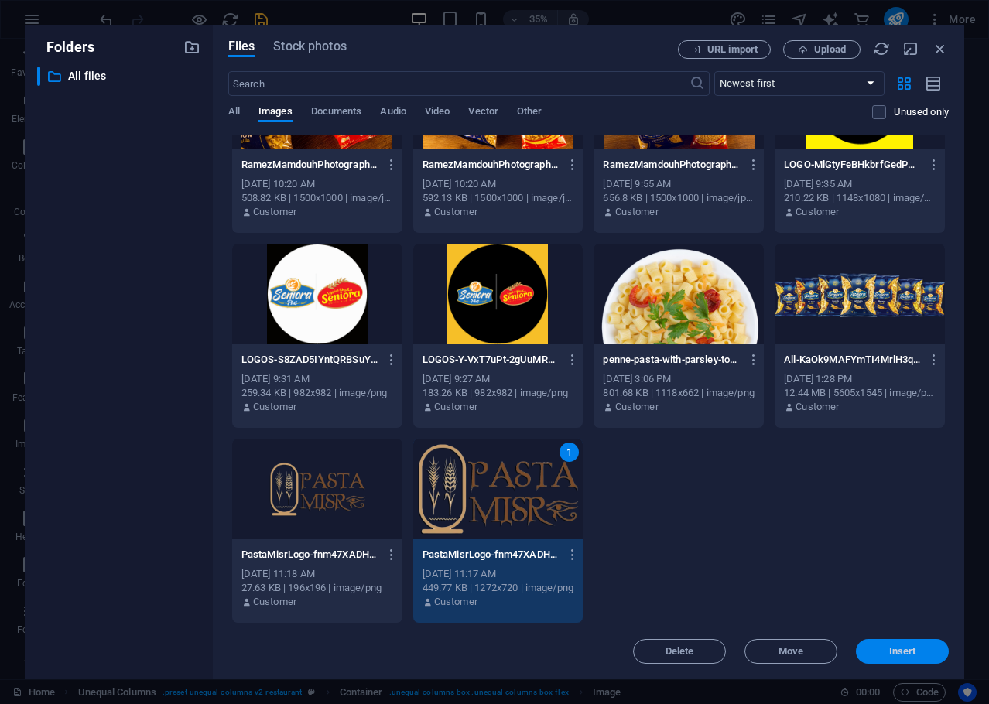
click at [901, 651] on span "Insert" at bounding box center [902, 651] width 27 height 9
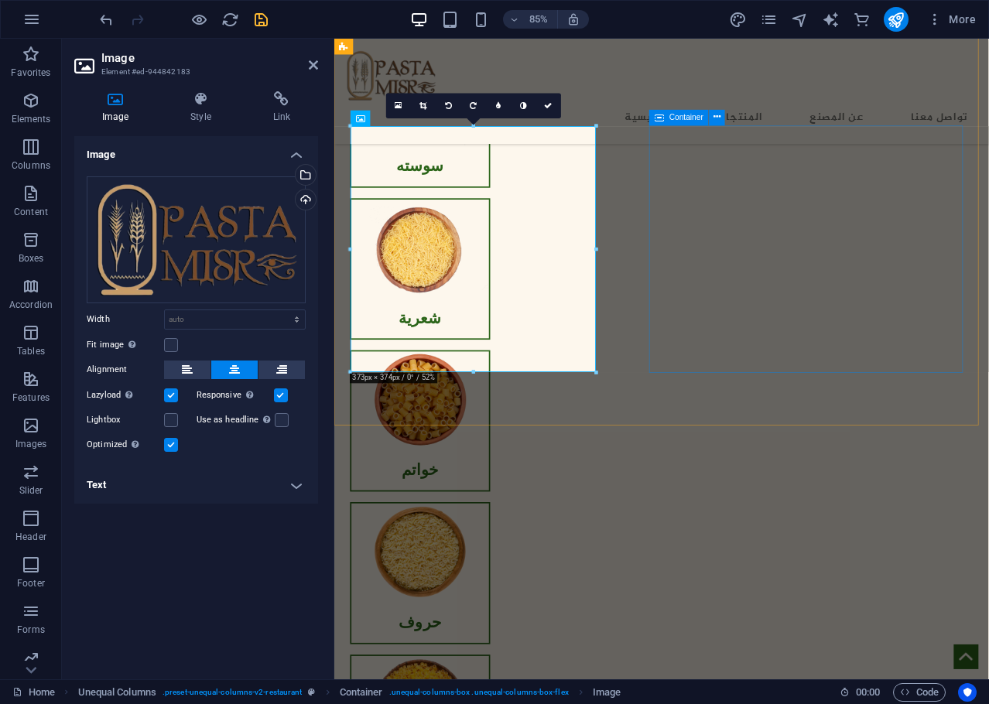
scroll to position [1390, 0]
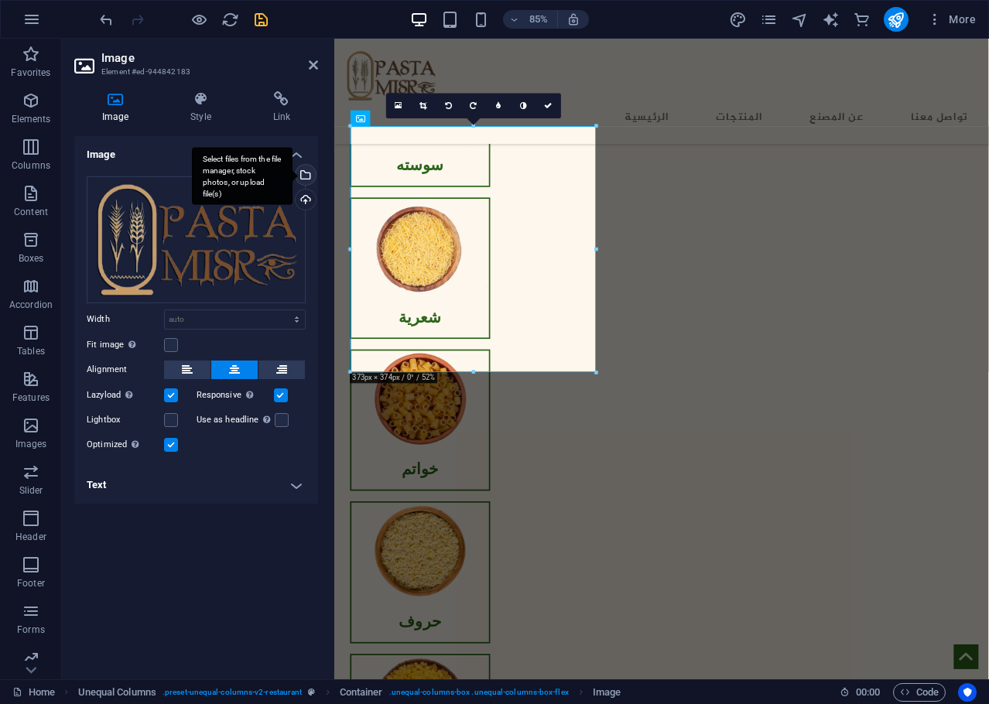
click at [292, 177] on div "Select files from the file manager, stock photos, or upload file(s)" at bounding box center [242, 176] width 101 height 58
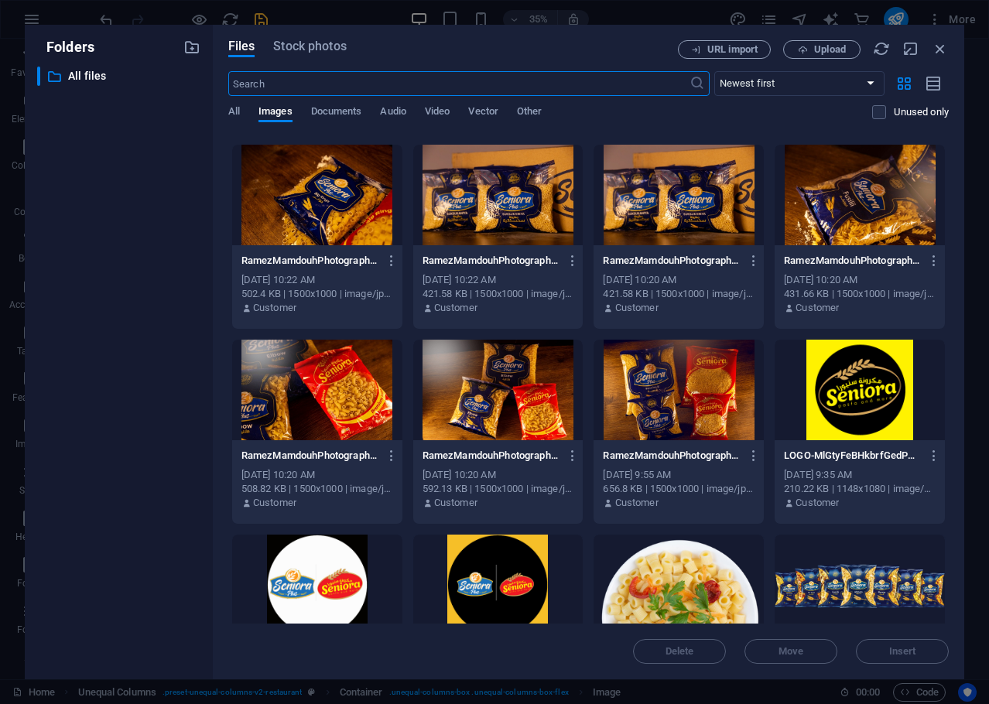
scroll to position [1452, 0]
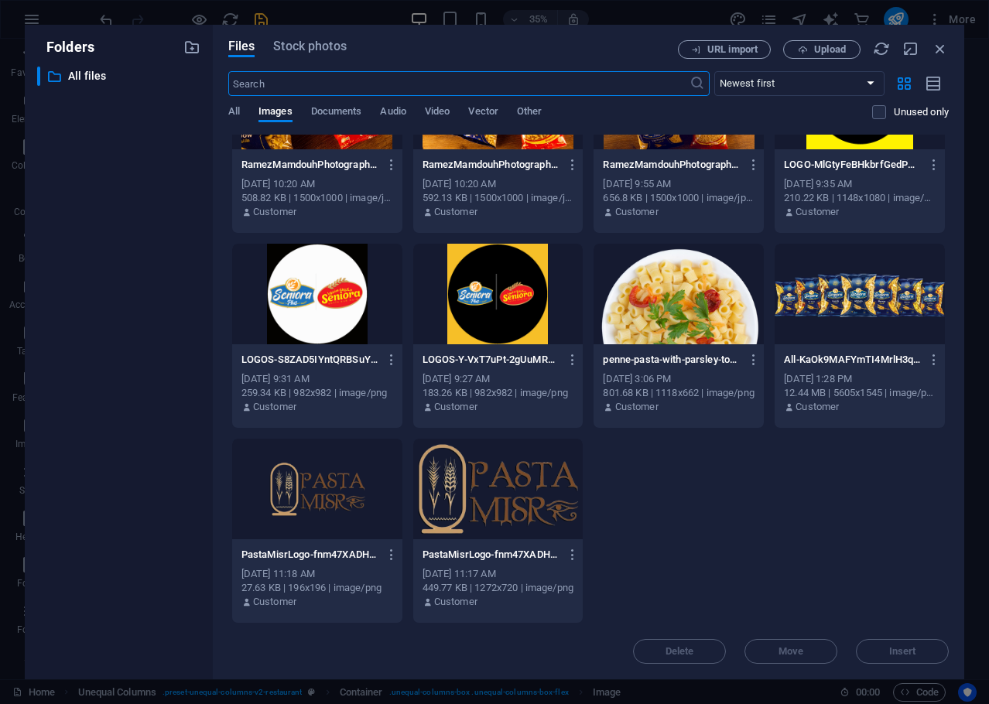
click at [326, 498] on div at bounding box center [317, 489] width 170 height 101
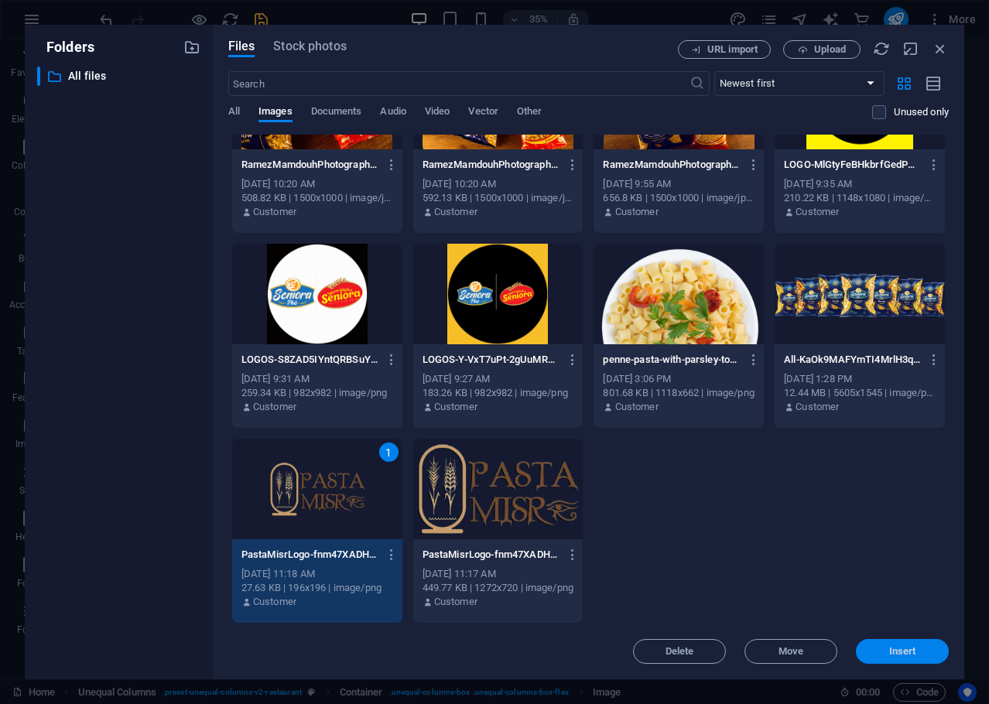
click at [893, 652] on span "Insert" at bounding box center [902, 651] width 27 height 9
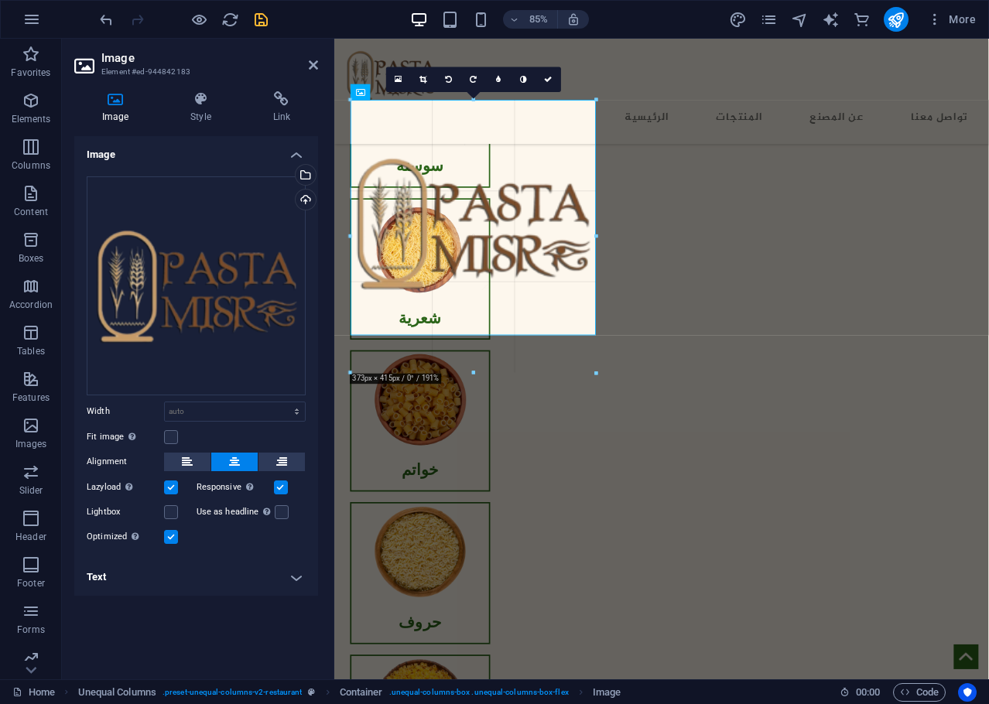
scroll to position [1421, 0]
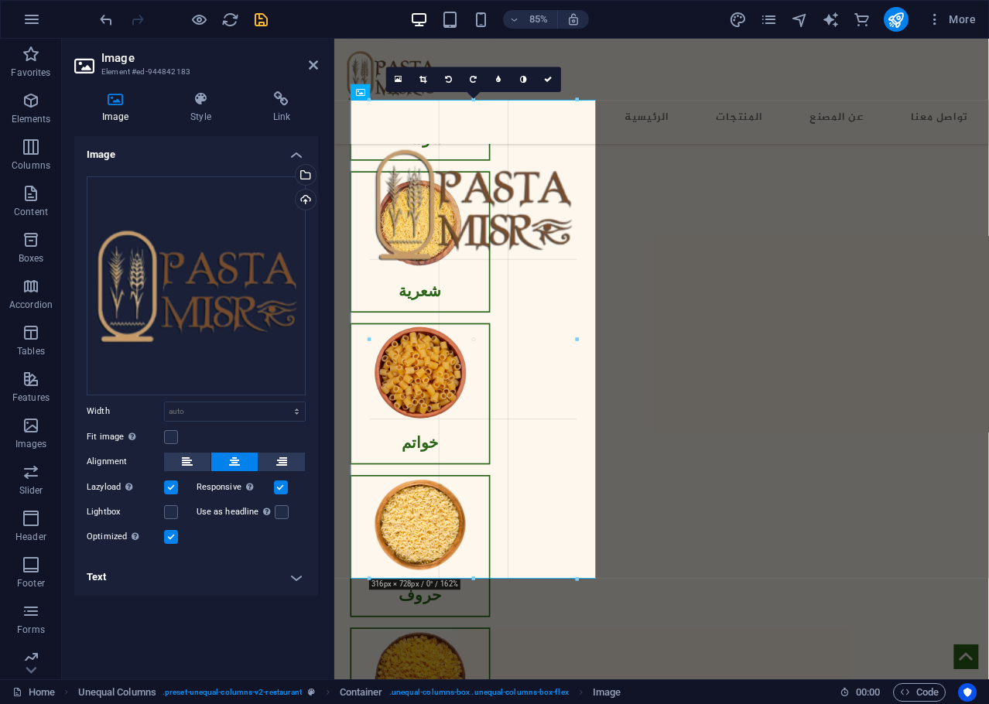
drag, startPoint x: 535, startPoint y: 243, endPoint x: 347, endPoint y: 344, distance: 213.2
type input "317"
select select "px"
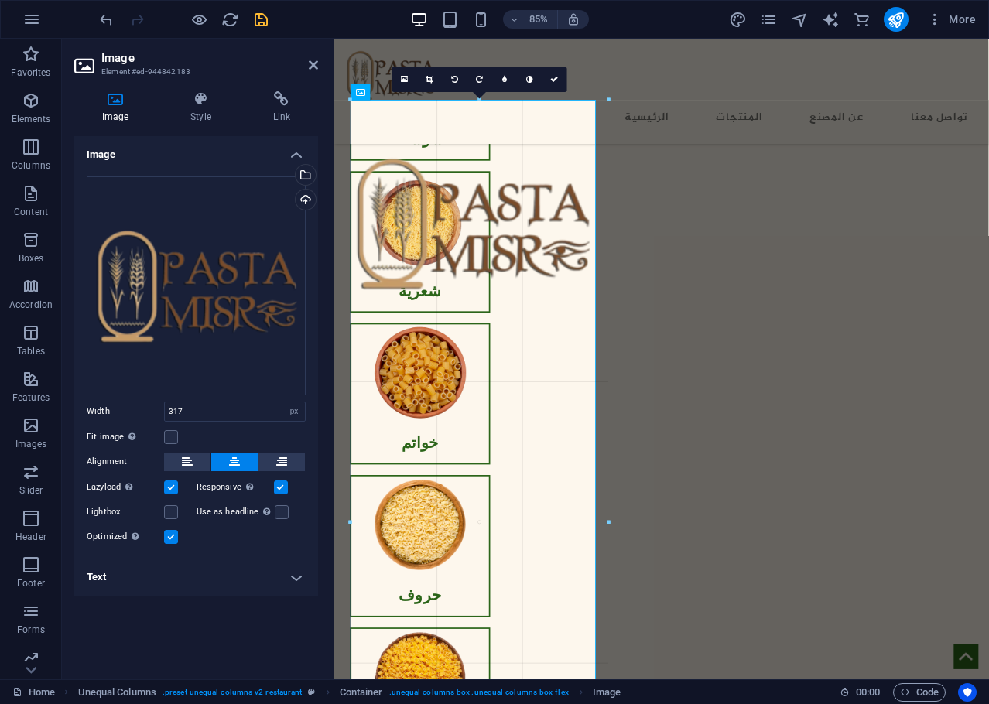
drag, startPoint x: 577, startPoint y: 162, endPoint x: 405, endPoint y: 109, distance: 179.7
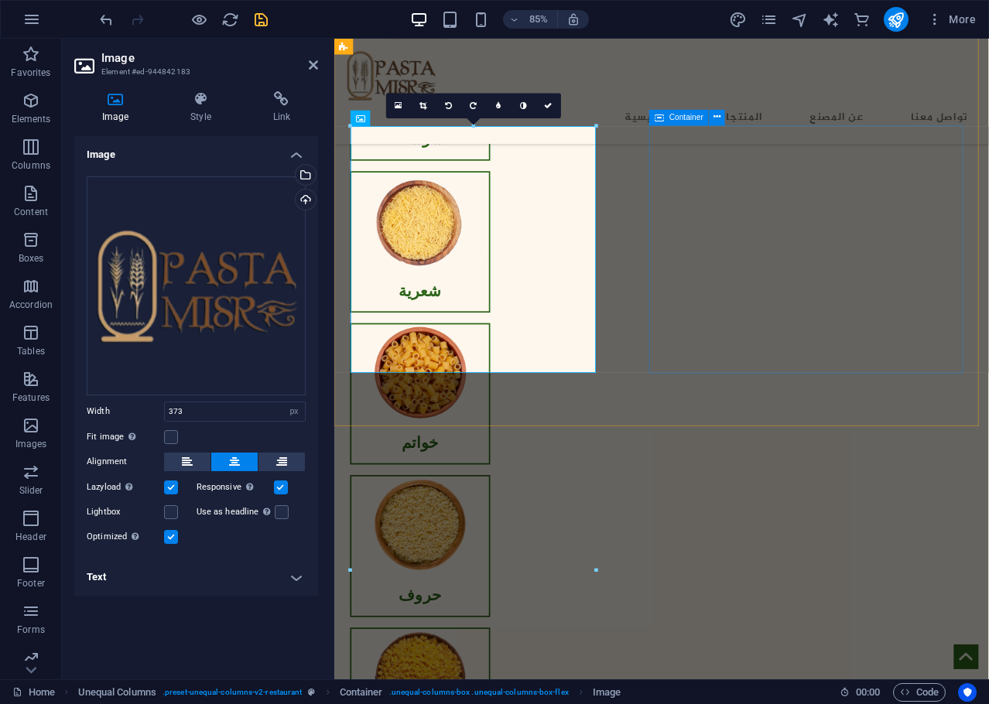
scroll to position [1390, 0]
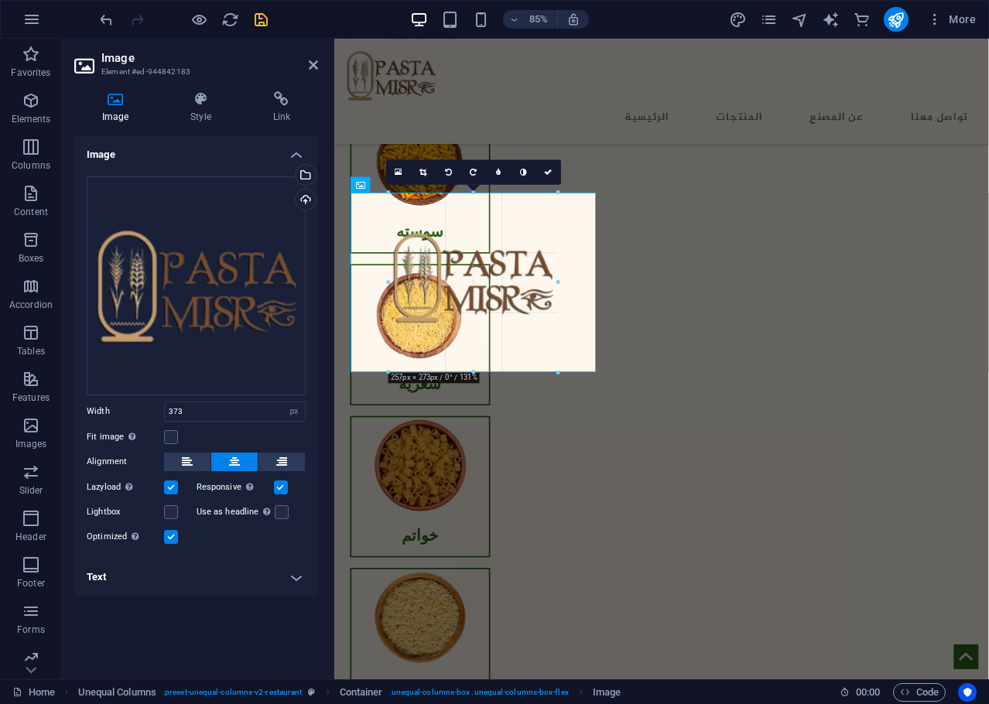
drag, startPoint x: 596, startPoint y: 125, endPoint x: 198, endPoint y: 275, distance: 425.1
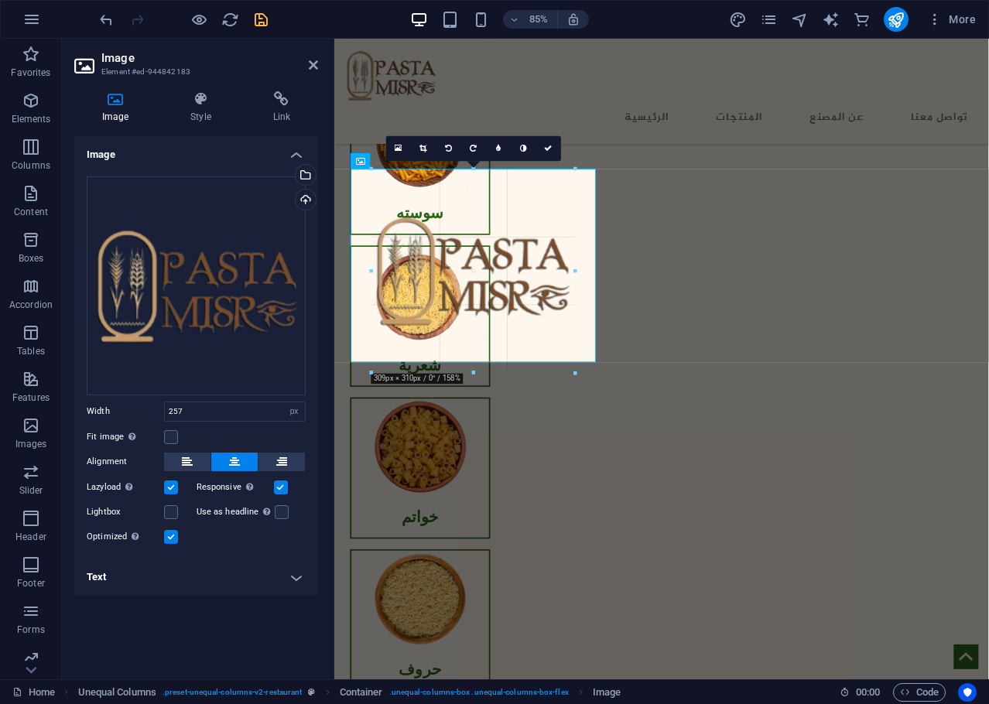
scroll to position [1339, 0]
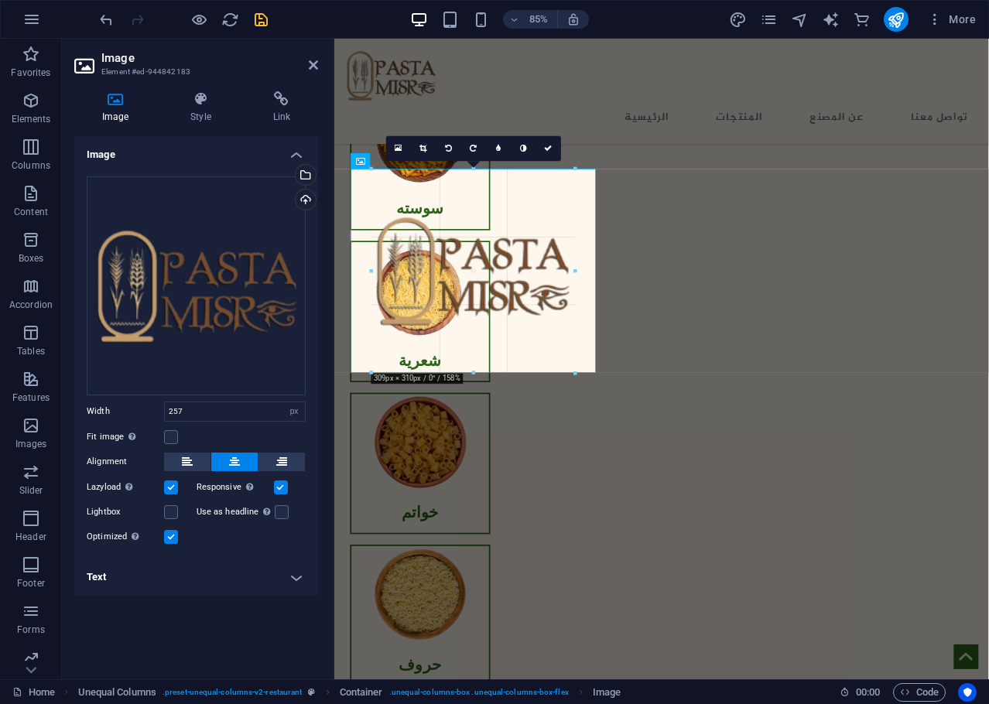
drag, startPoint x: 558, startPoint y: 206, endPoint x: 310, endPoint y: 186, distance: 248.4
type input "308"
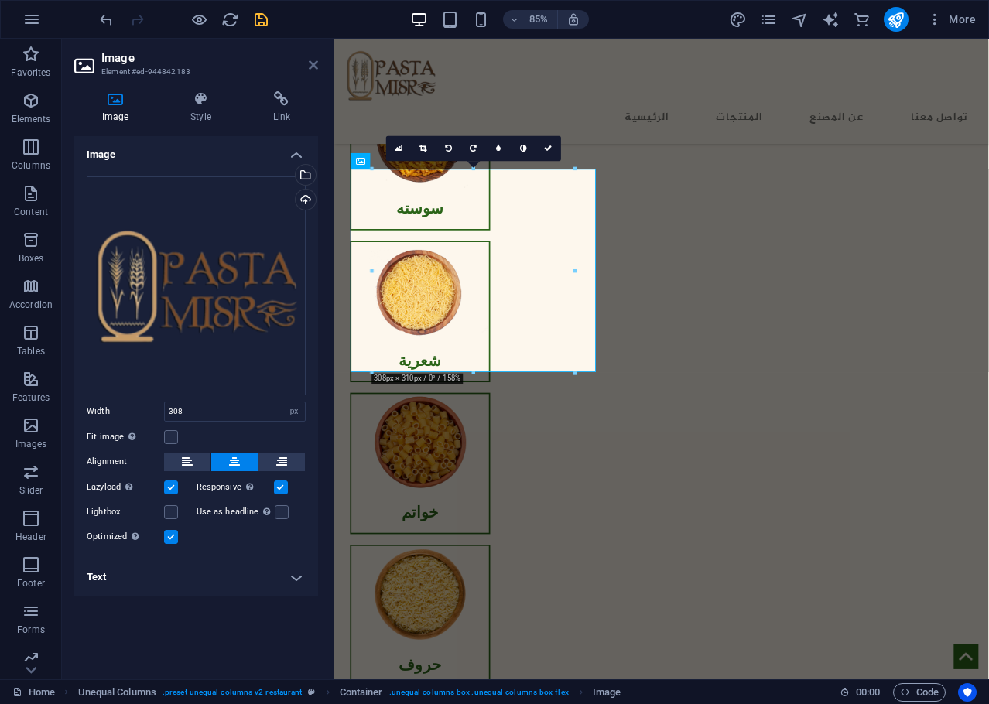
click at [311, 63] on icon at bounding box center [313, 65] width 9 height 12
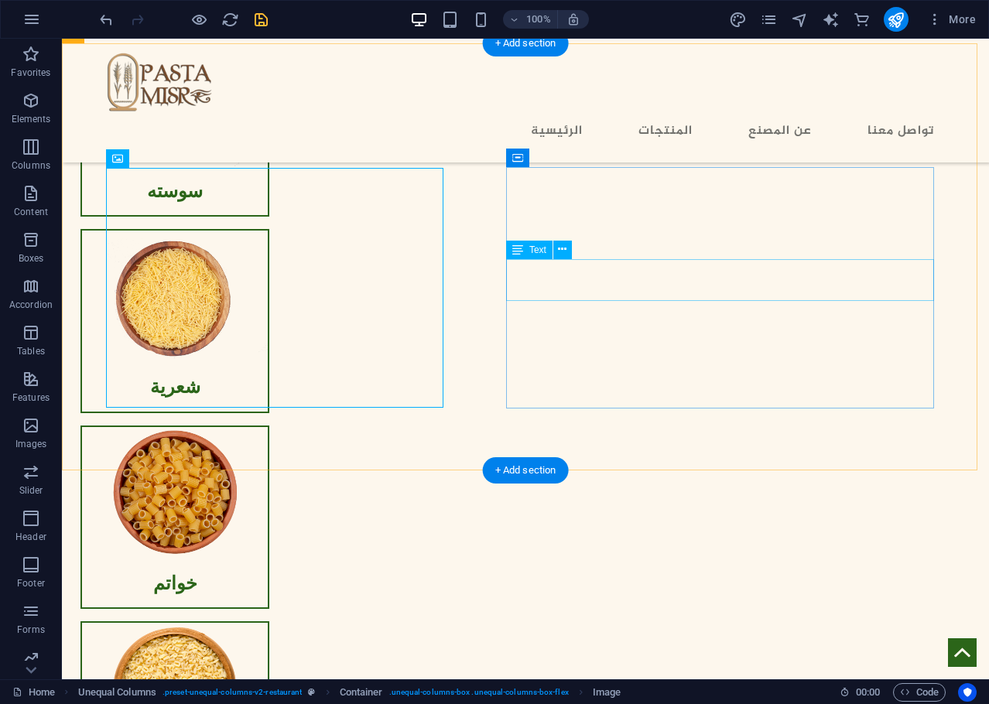
scroll to position [1238, 0]
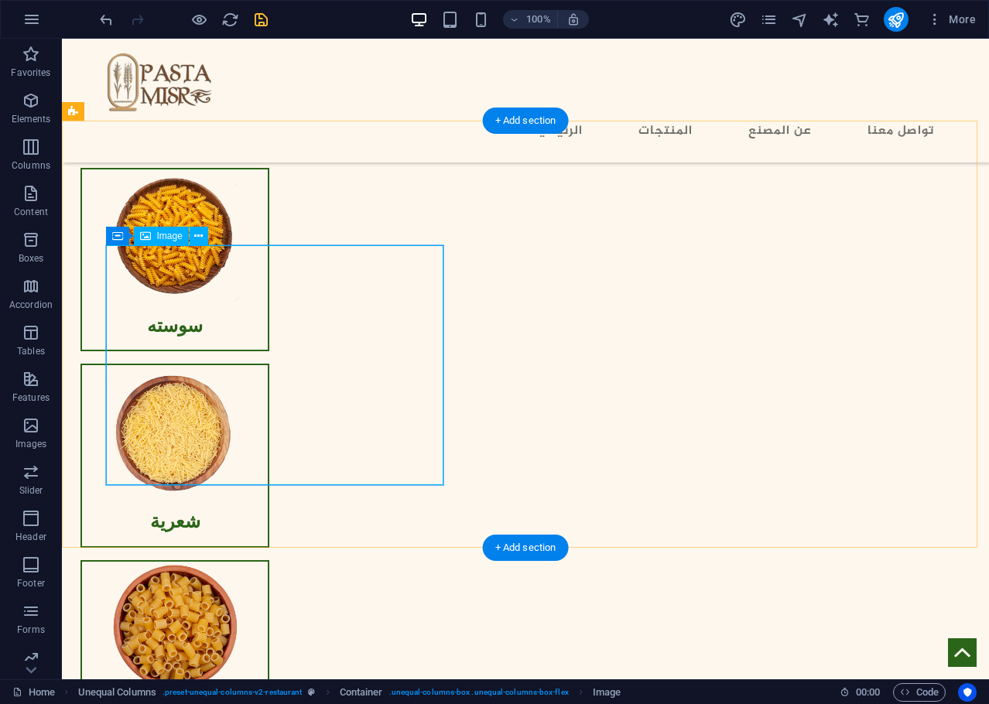
select select "px"
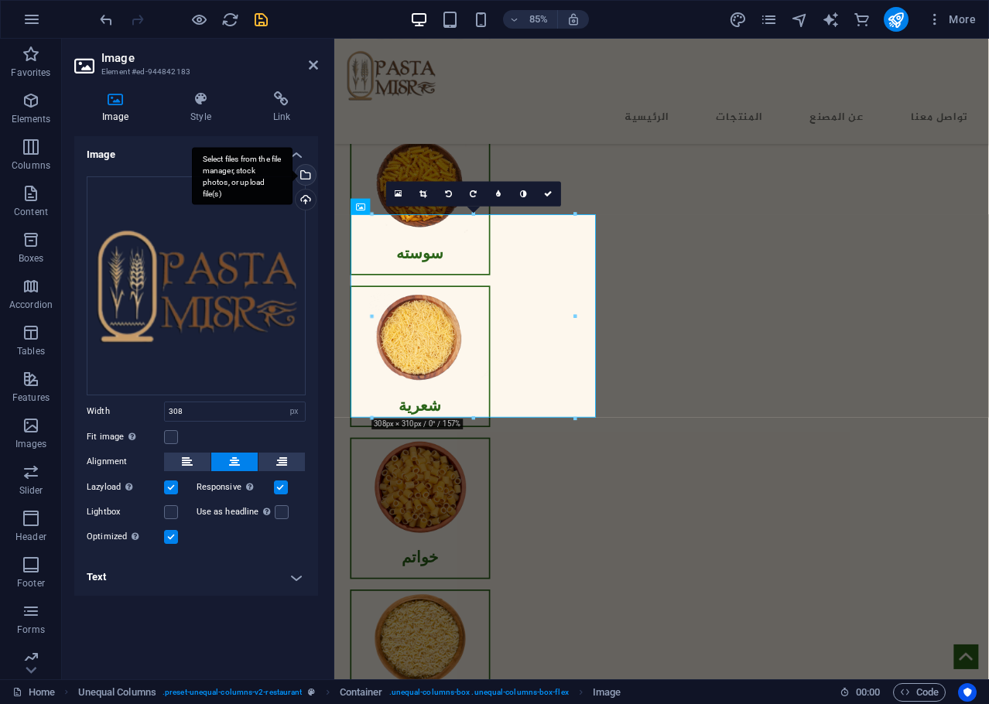
click at [306, 175] on div "Select files from the file manager, stock photos, or upload file(s)" at bounding box center [303, 176] width 23 height 23
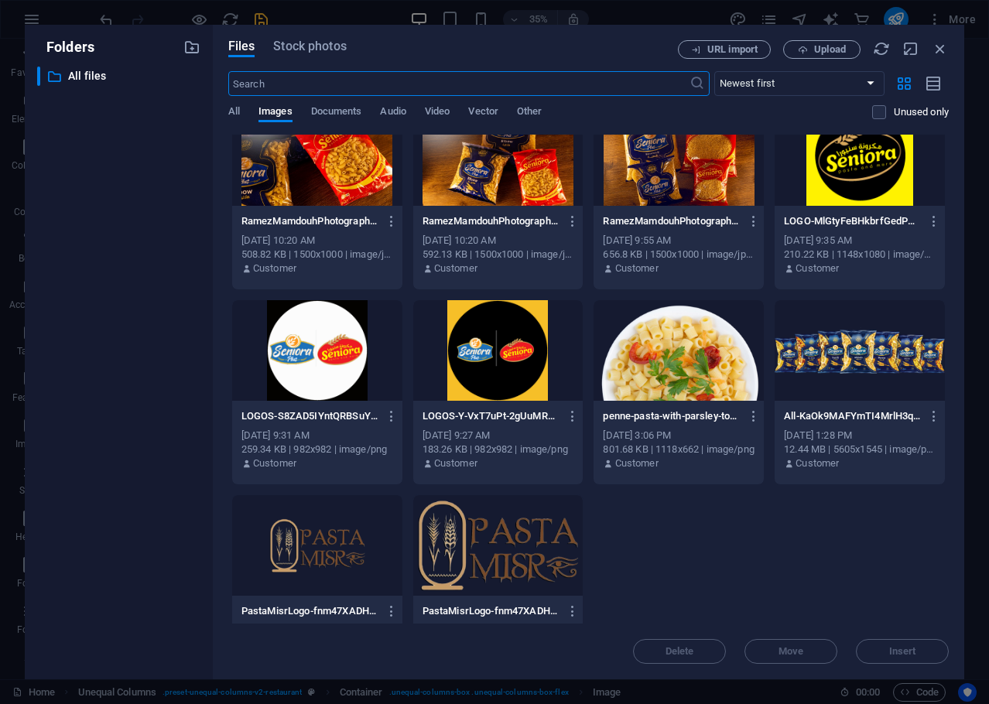
scroll to position [1452, 0]
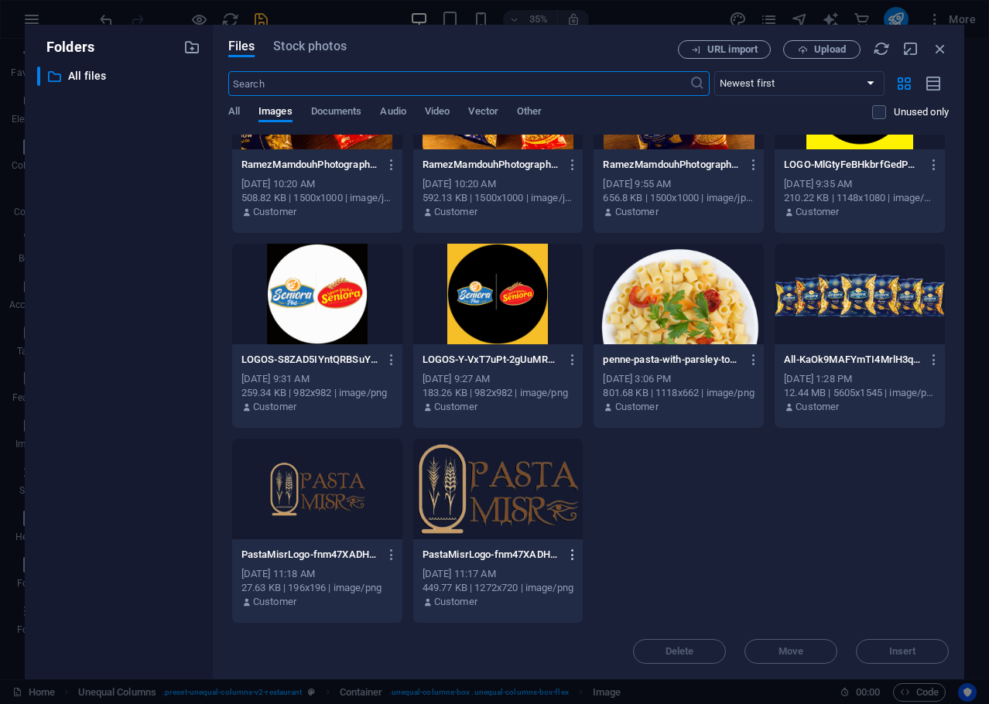
click at [574, 555] on icon "button" at bounding box center [573, 555] width 15 height 14
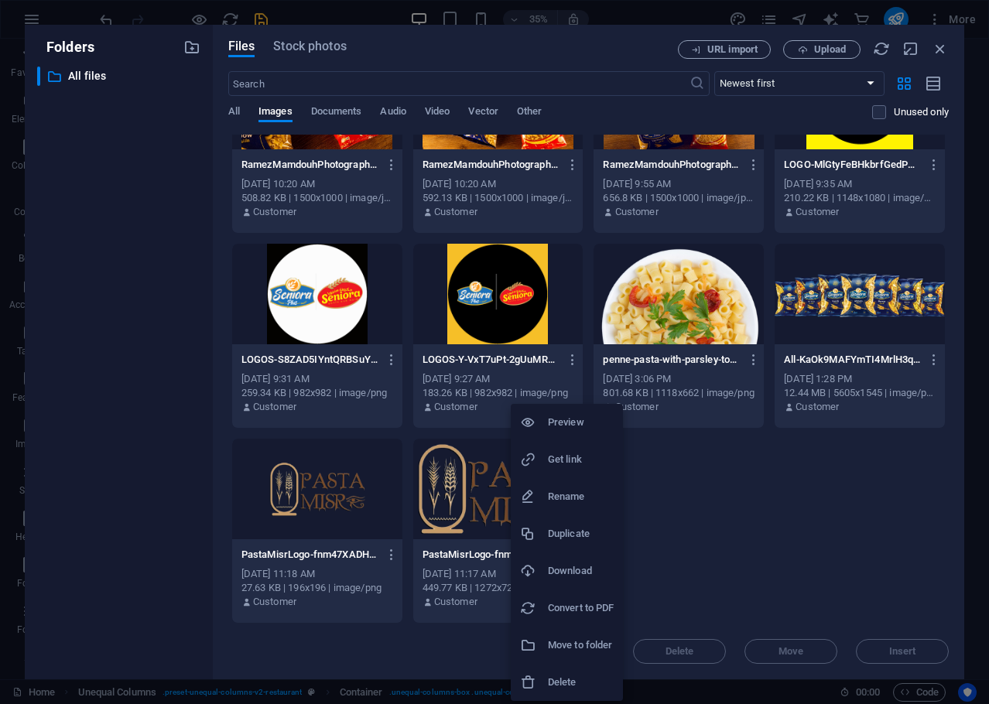
click at [549, 676] on h6 "Delete" at bounding box center [581, 682] width 66 height 19
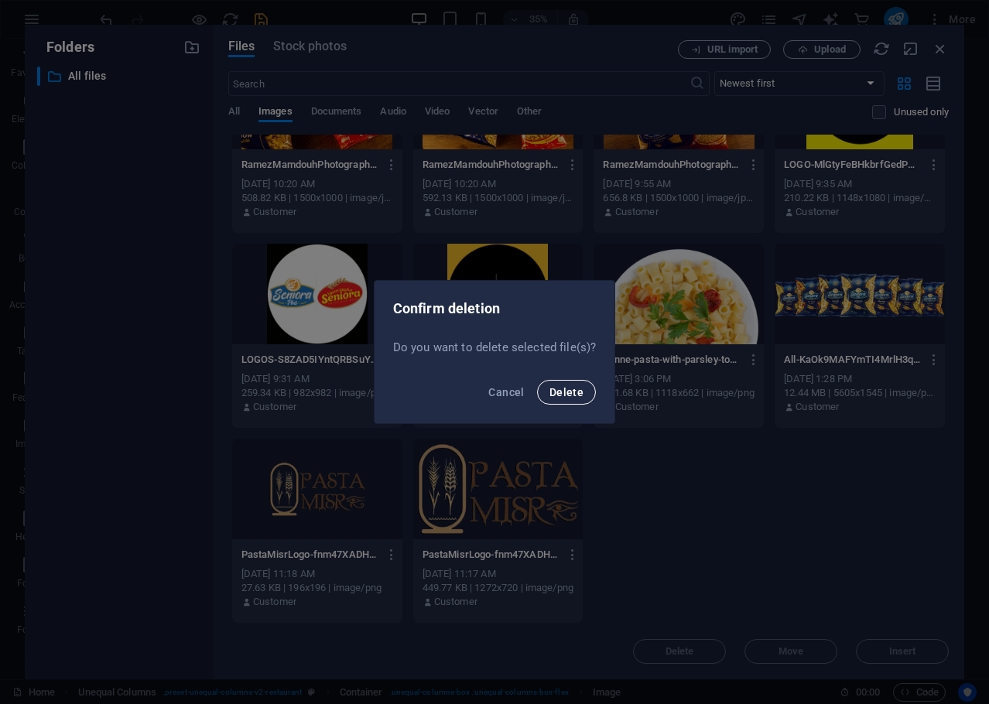
click at [576, 388] on span "Delete" at bounding box center [566, 392] width 34 height 12
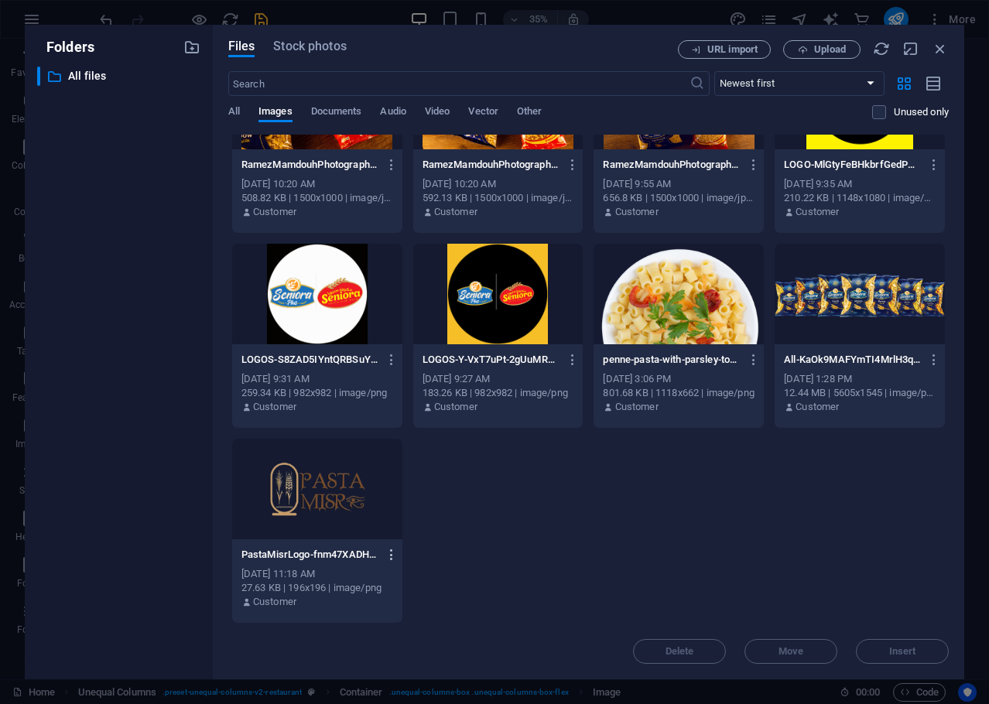
click at [388, 556] on icon "button" at bounding box center [392, 555] width 15 height 14
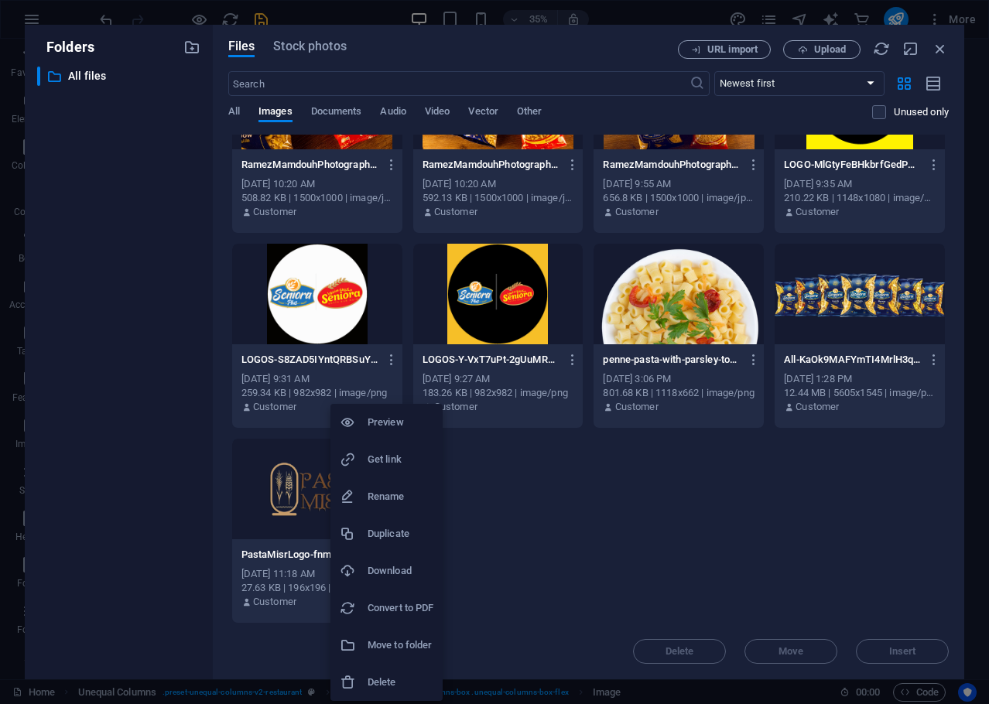
click at [396, 677] on h6 "Delete" at bounding box center [401, 682] width 66 height 19
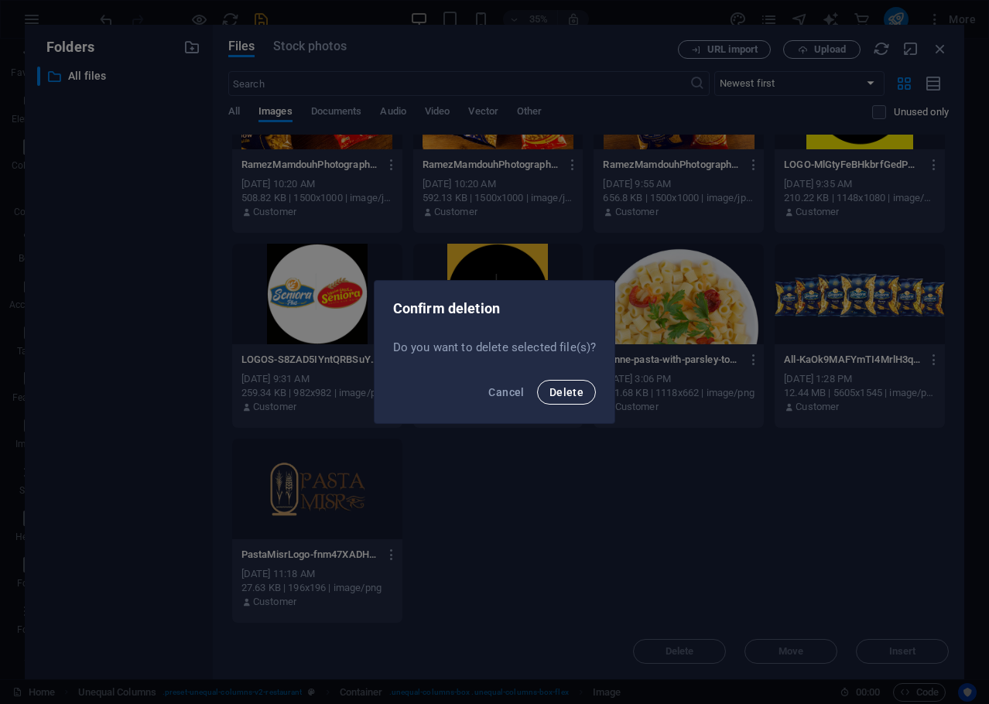
click at [569, 395] on span "Delete" at bounding box center [566, 392] width 34 height 12
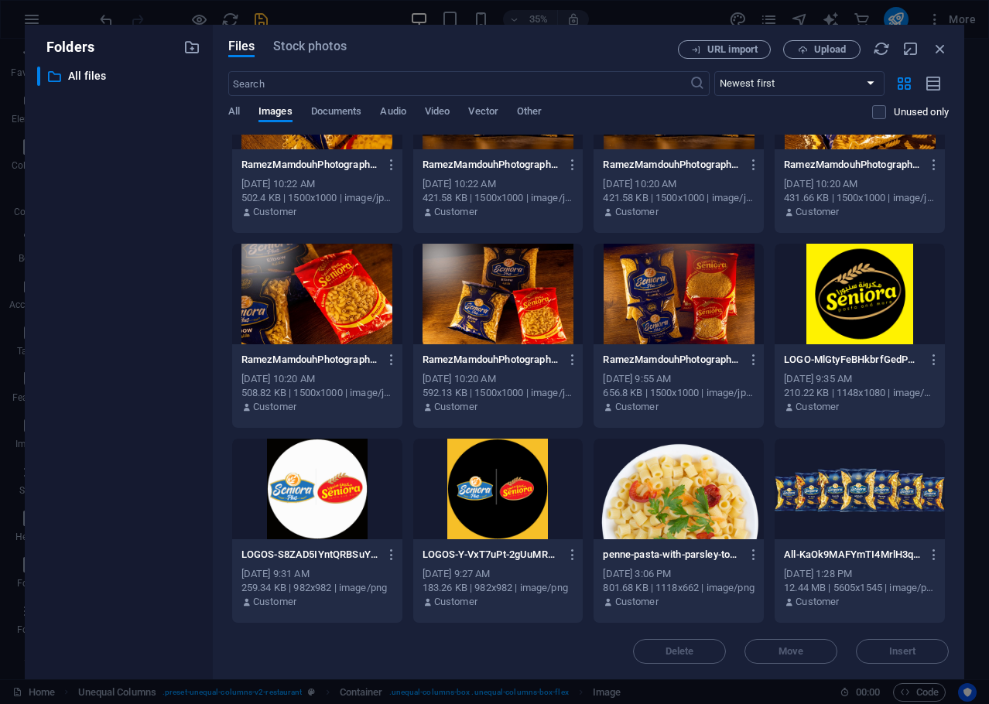
scroll to position [1257, 0]
click at [939, 54] on icon "button" at bounding box center [940, 48] width 17 height 17
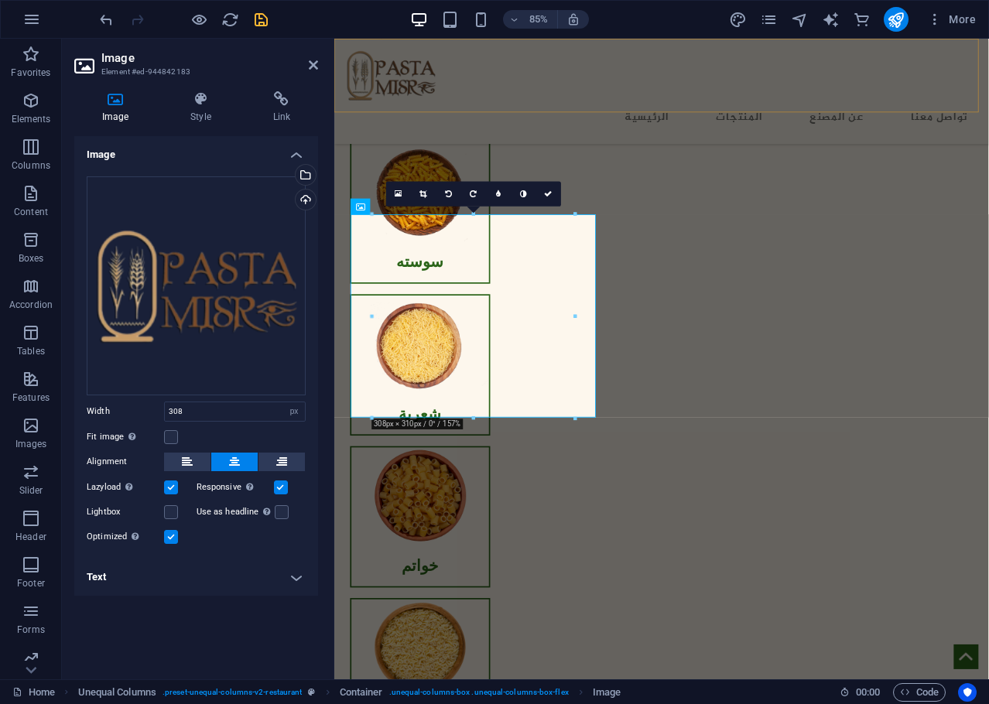
scroll to position [1286, 0]
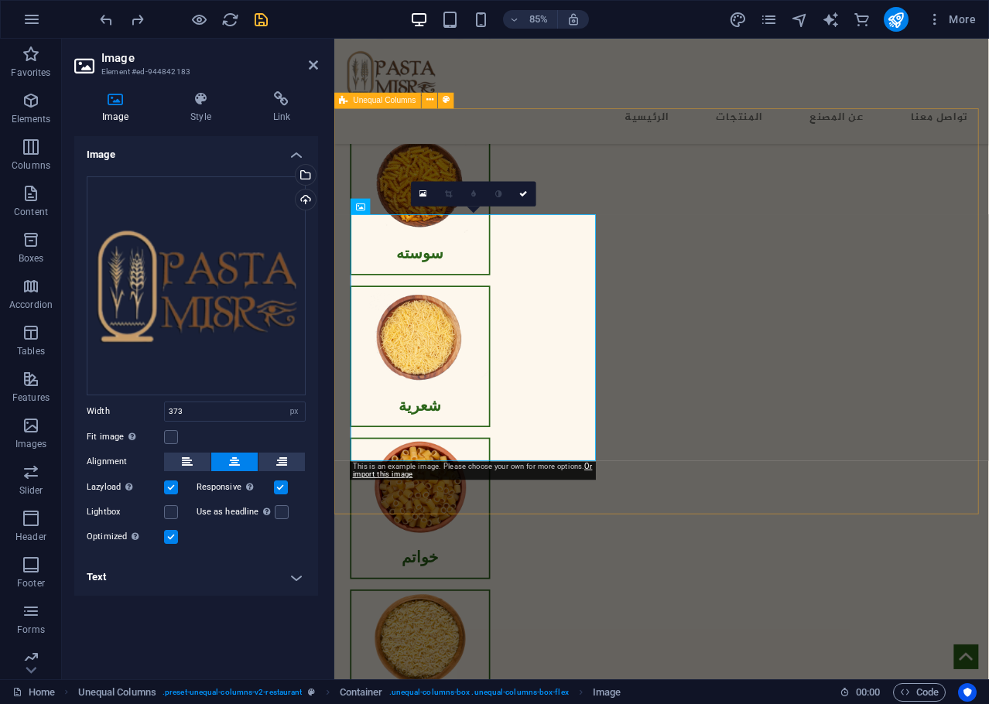
type input "317"
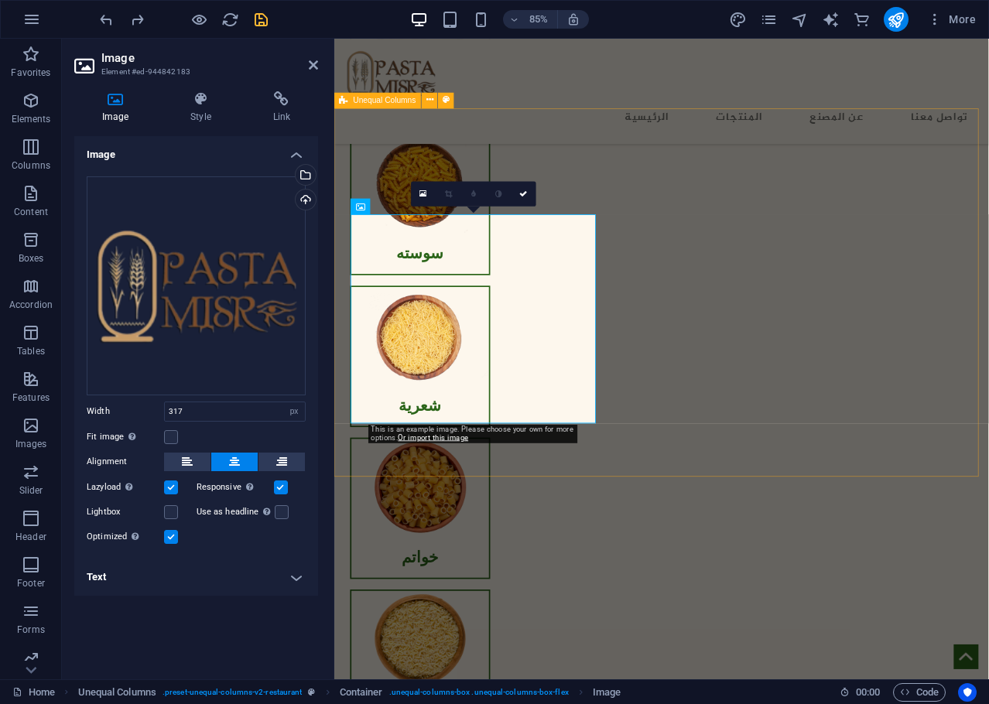
select select "DISABLED_OPTION_VALUE"
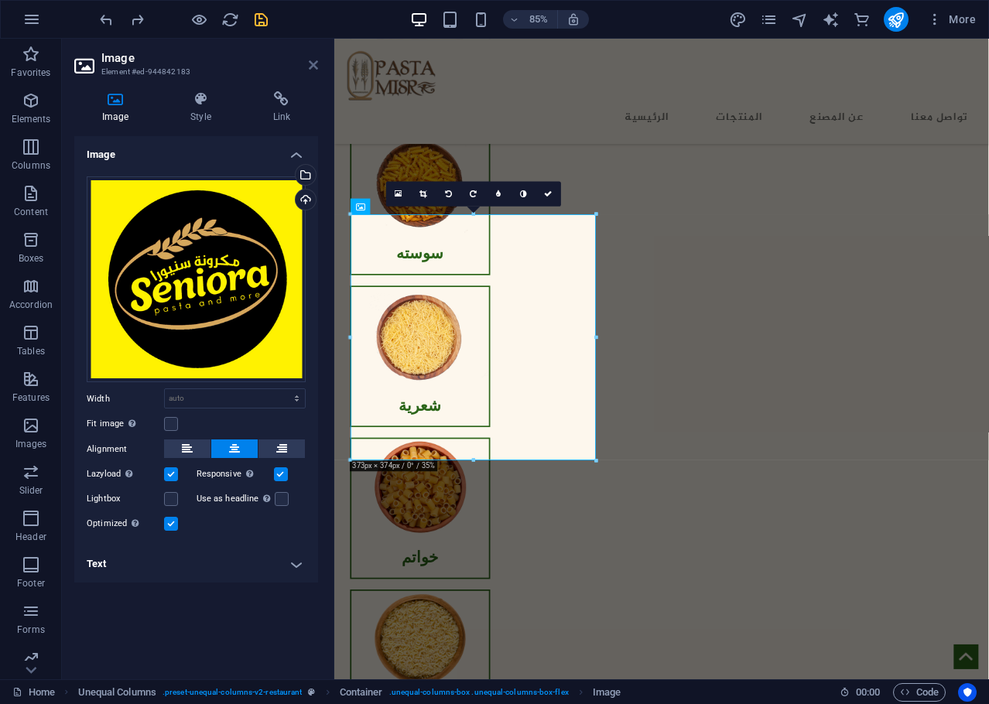
click at [313, 64] on icon at bounding box center [313, 65] width 9 height 12
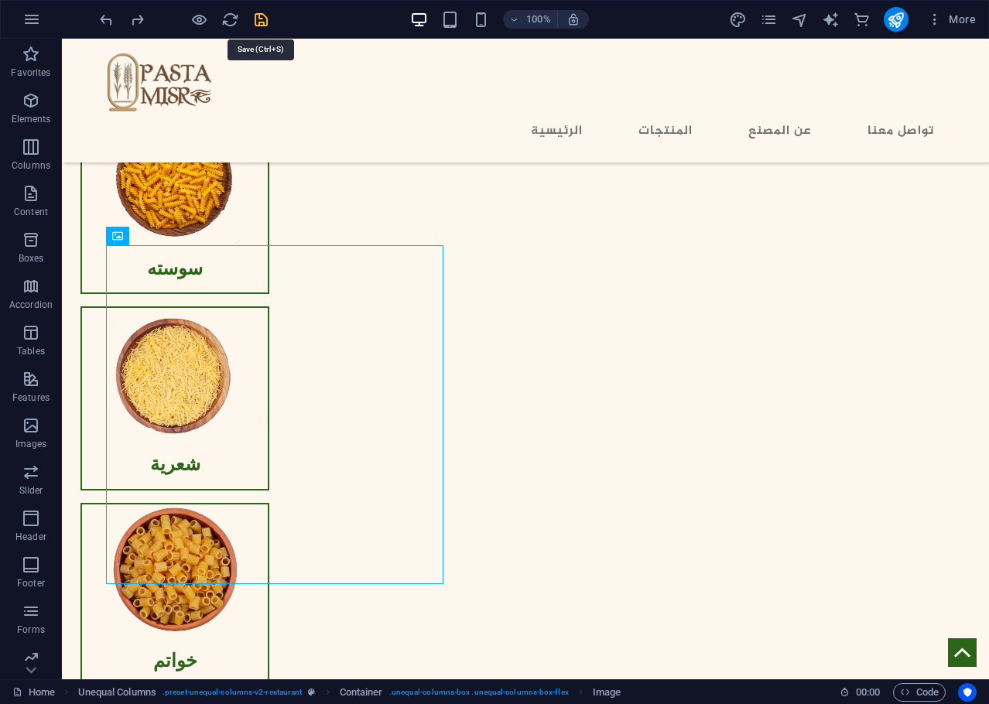
click at [255, 19] on icon "save" at bounding box center [261, 20] width 18 height 18
